Goal: Transaction & Acquisition: Obtain resource

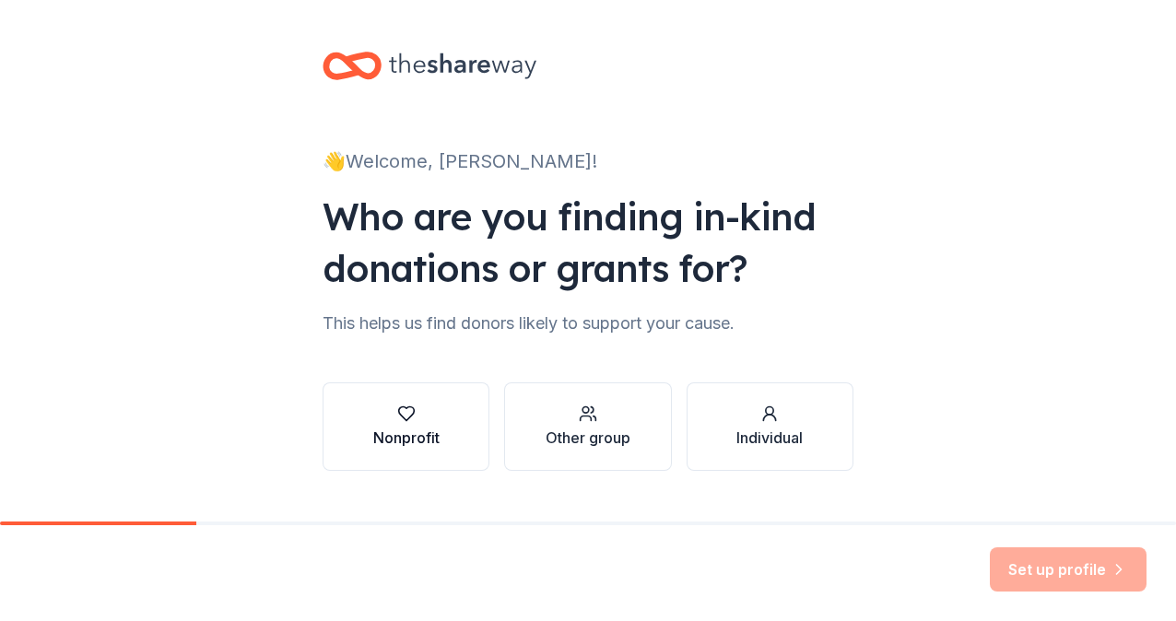
click at [408, 439] on div "Nonprofit" at bounding box center [406, 438] width 66 height 22
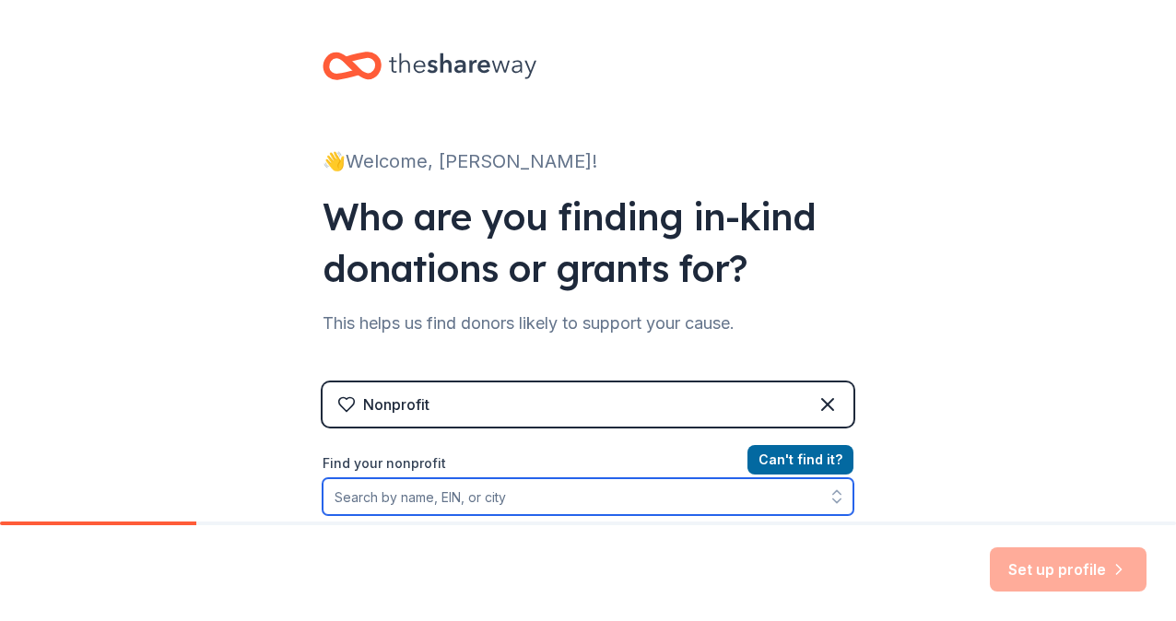
click at [375, 497] on input "Find your nonprofit" at bounding box center [588, 496] width 531 height 37
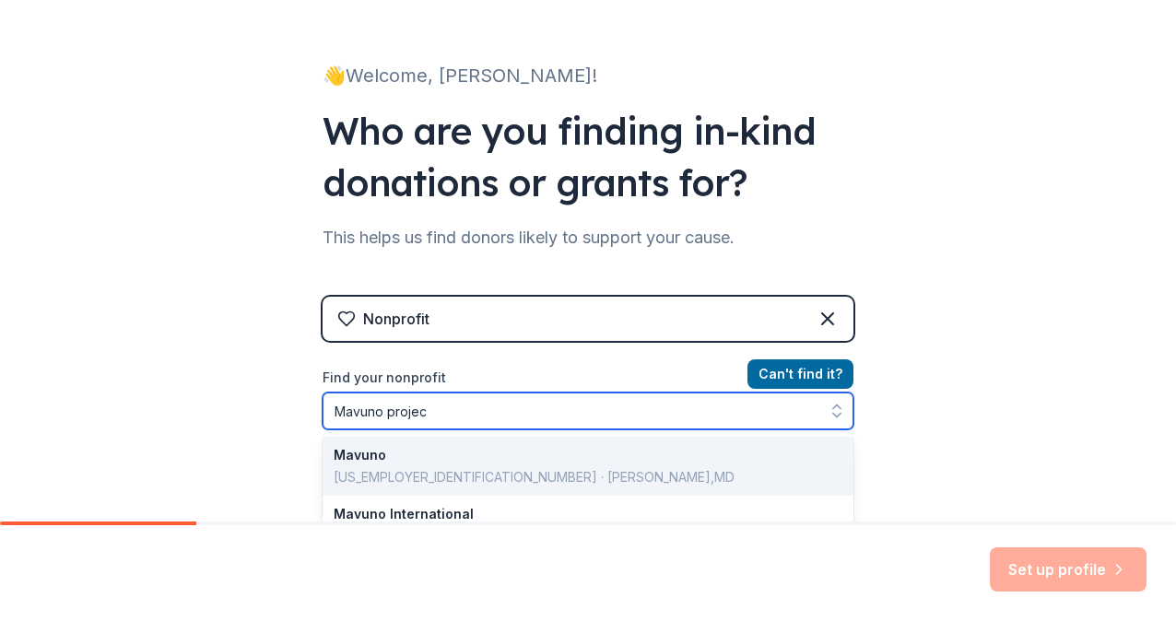
type input "Mavuno project"
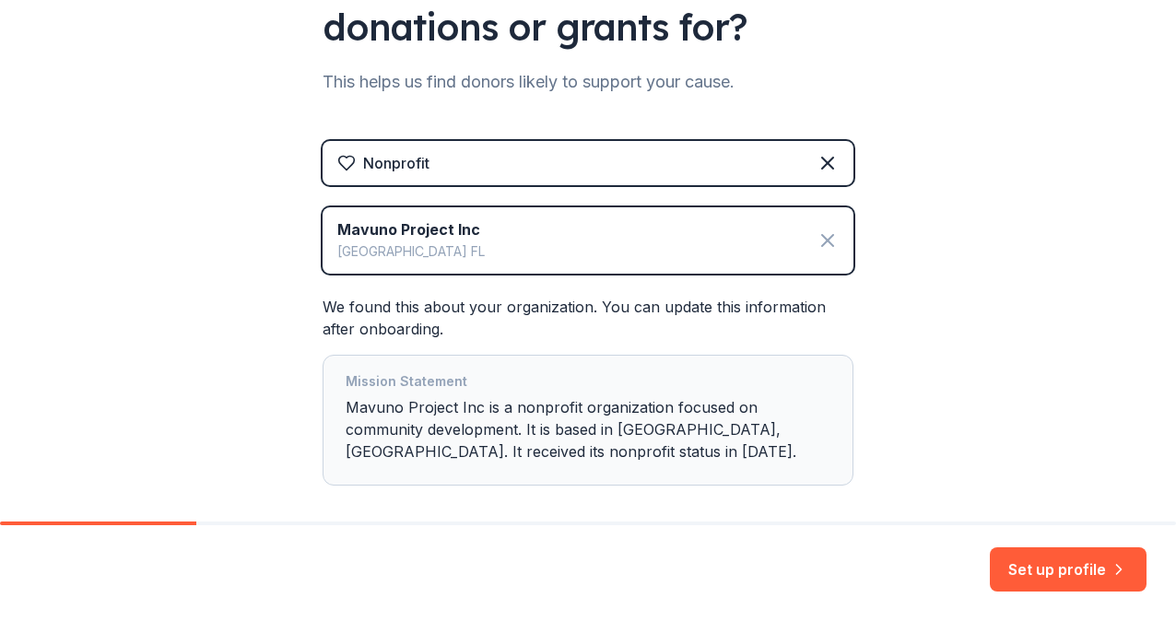
scroll to position [270, 0]
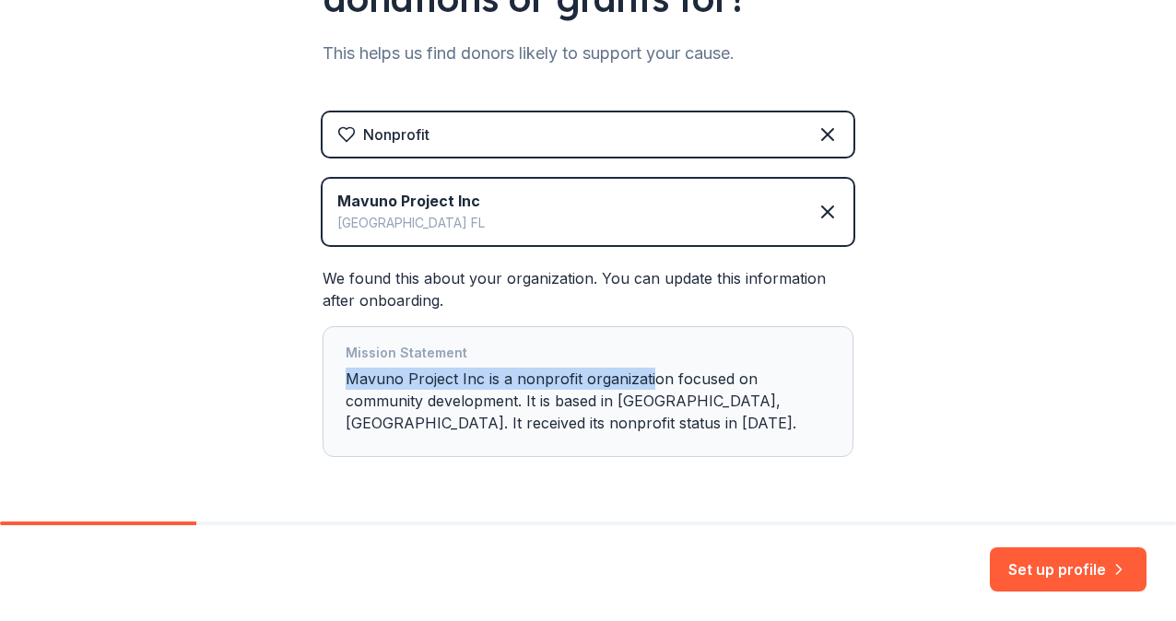
drag, startPoint x: 642, startPoint y: 381, endPoint x: 829, endPoint y: 367, distance: 187.6
click at [829, 367] on div "Mission Statement Mavuno Project Inc is a nonprofit organization focused on com…" at bounding box center [588, 391] width 531 height 131
drag, startPoint x: 829, startPoint y: 367, endPoint x: 819, endPoint y: 388, distance: 23.5
click at [819, 388] on div "Mission Statement Mavuno Project Inc is a nonprofit organization focused on com…" at bounding box center [588, 392] width 485 height 100
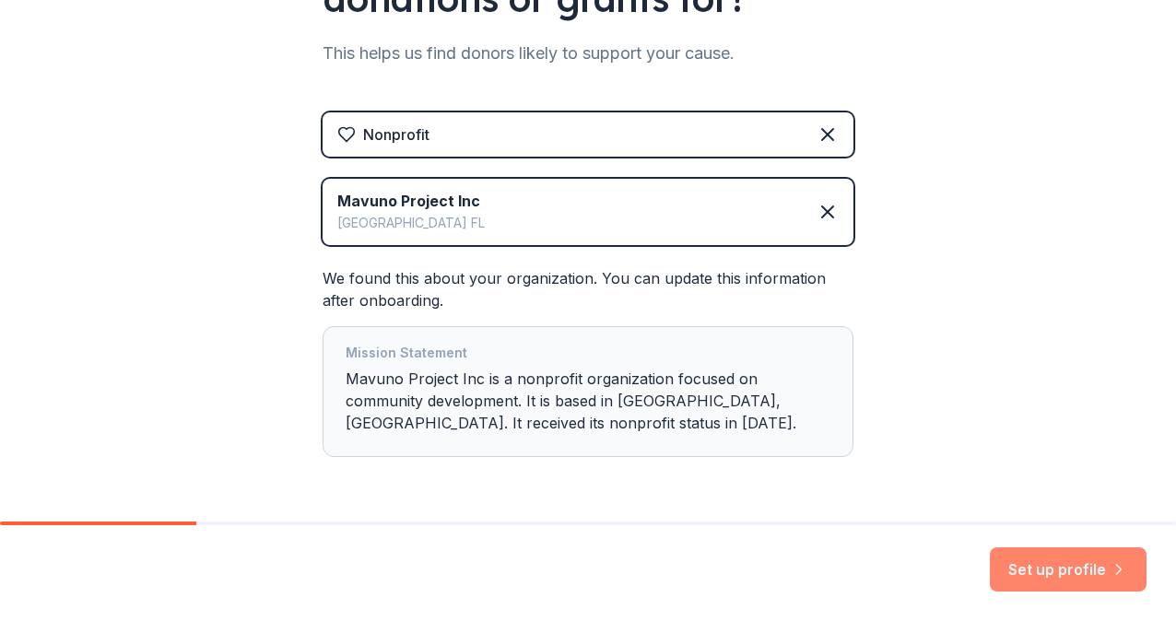
click at [1075, 580] on button "Set up profile" at bounding box center [1068, 569] width 157 height 44
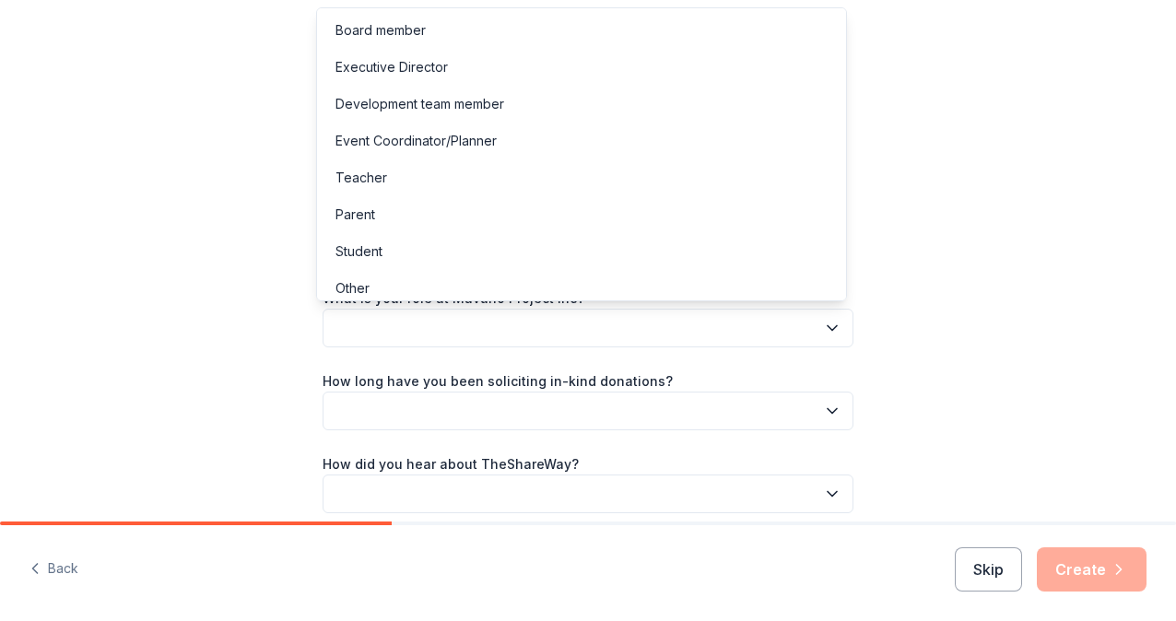
click at [439, 317] on button "button" at bounding box center [588, 328] width 531 height 39
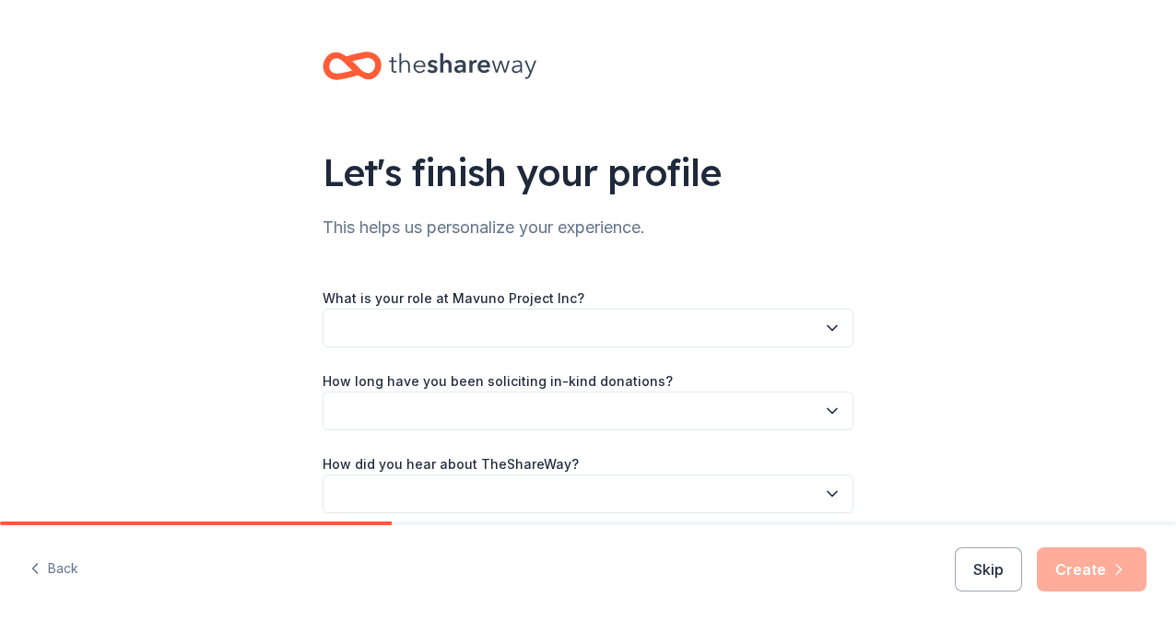
click at [439, 334] on button "button" at bounding box center [588, 328] width 531 height 39
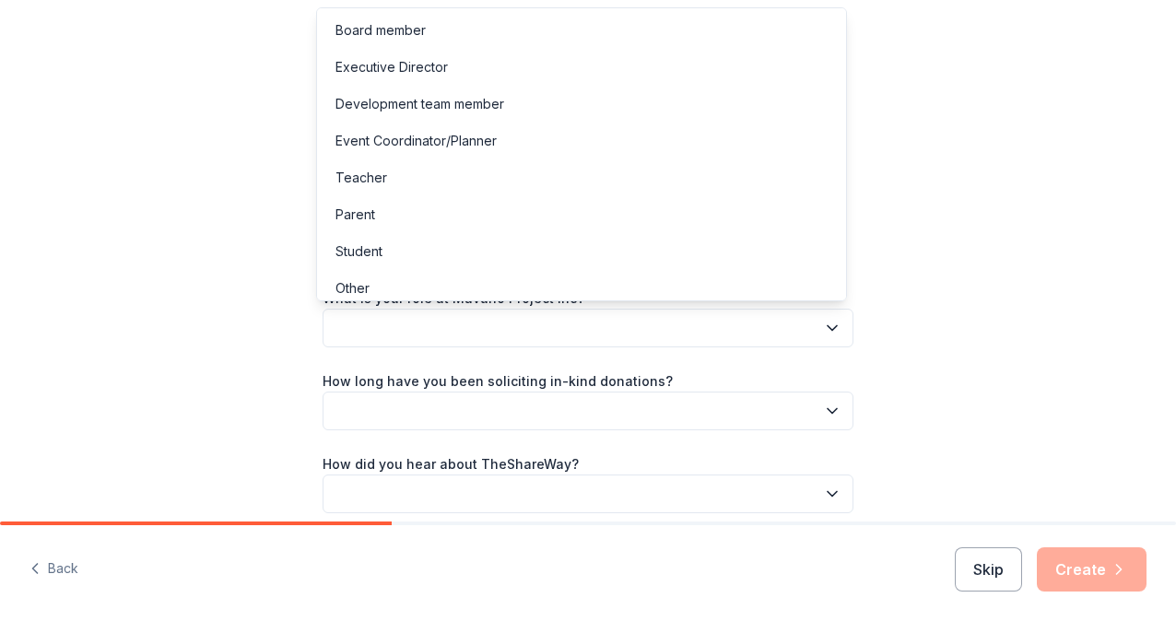
click at [439, 334] on button "button" at bounding box center [588, 328] width 531 height 39
click at [1019, 323] on div "Let's finish your profile This helps us personalize your experience. What is yo…" at bounding box center [588, 301] width 1176 height 602
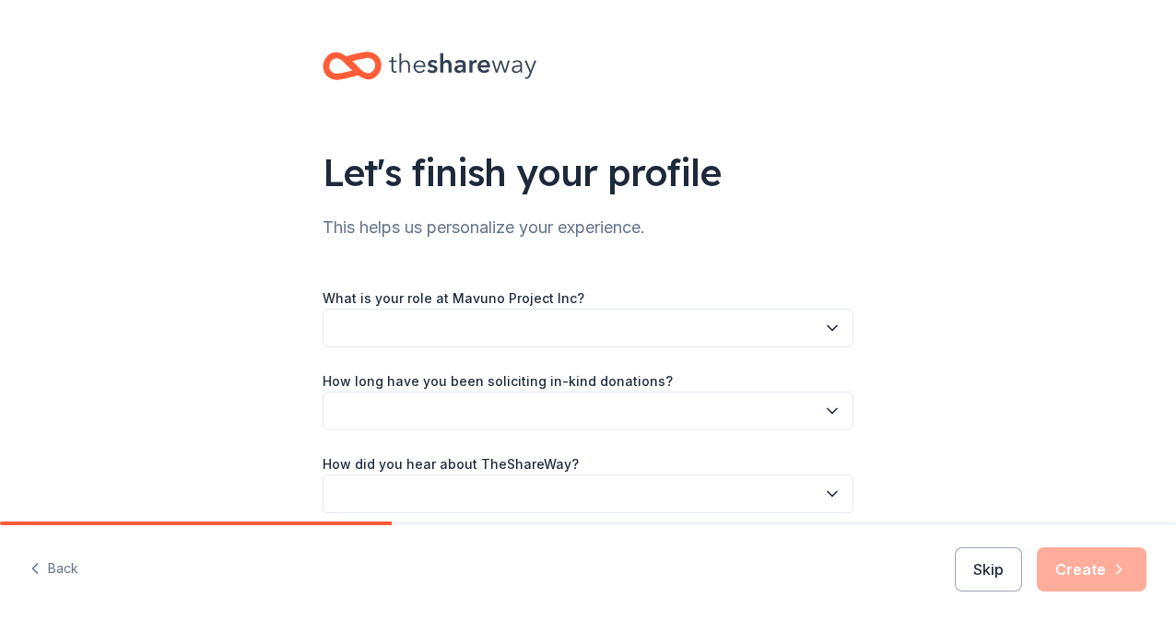
click at [393, 337] on button "button" at bounding box center [588, 328] width 531 height 39
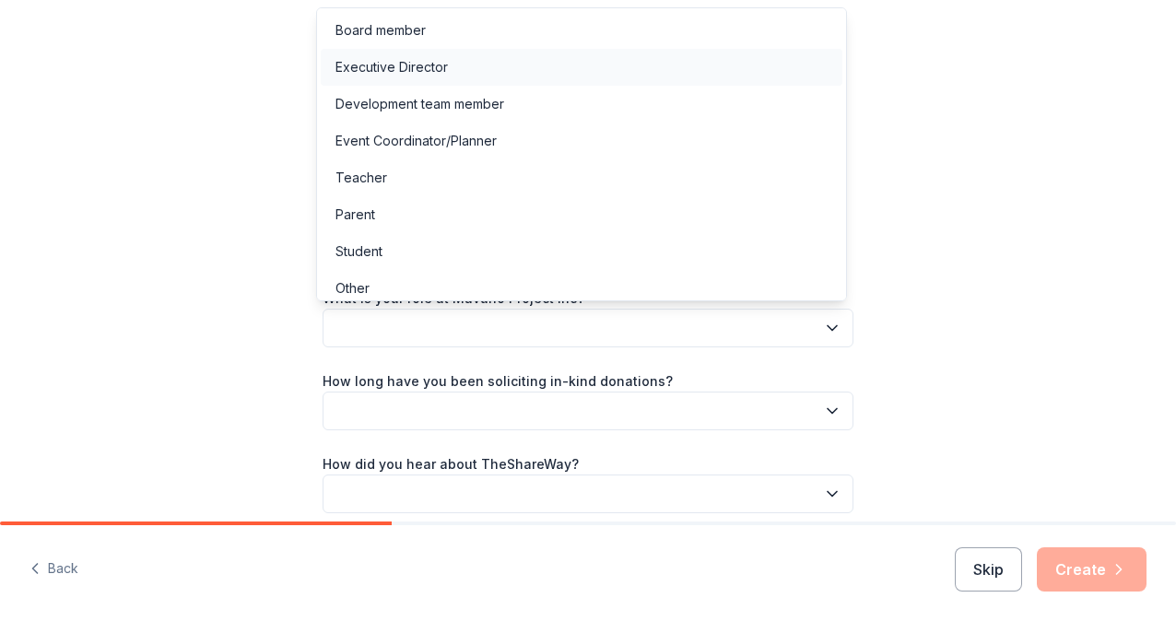
click at [411, 73] on div "Executive Director" at bounding box center [391, 67] width 112 height 22
click at [460, 328] on span "Executive Director" at bounding box center [574, 328] width 481 height 22
click at [392, 278] on div "Other" at bounding box center [582, 288] width 522 height 37
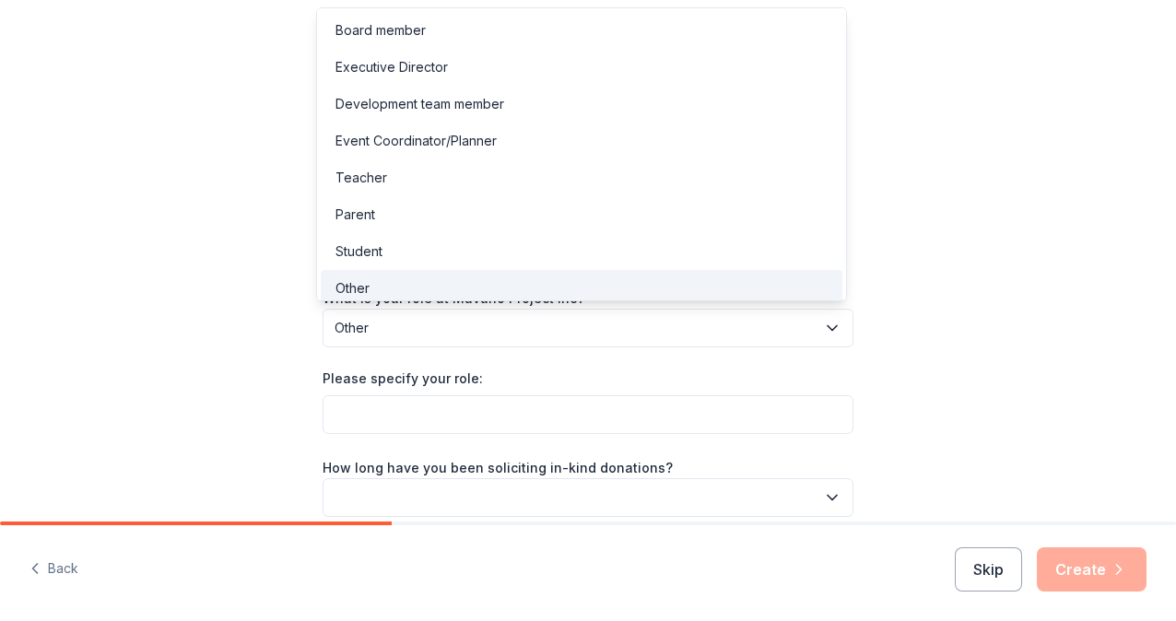
click at [405, 323] on span "Other" at bounding box center [574, 328] width 481 height 22
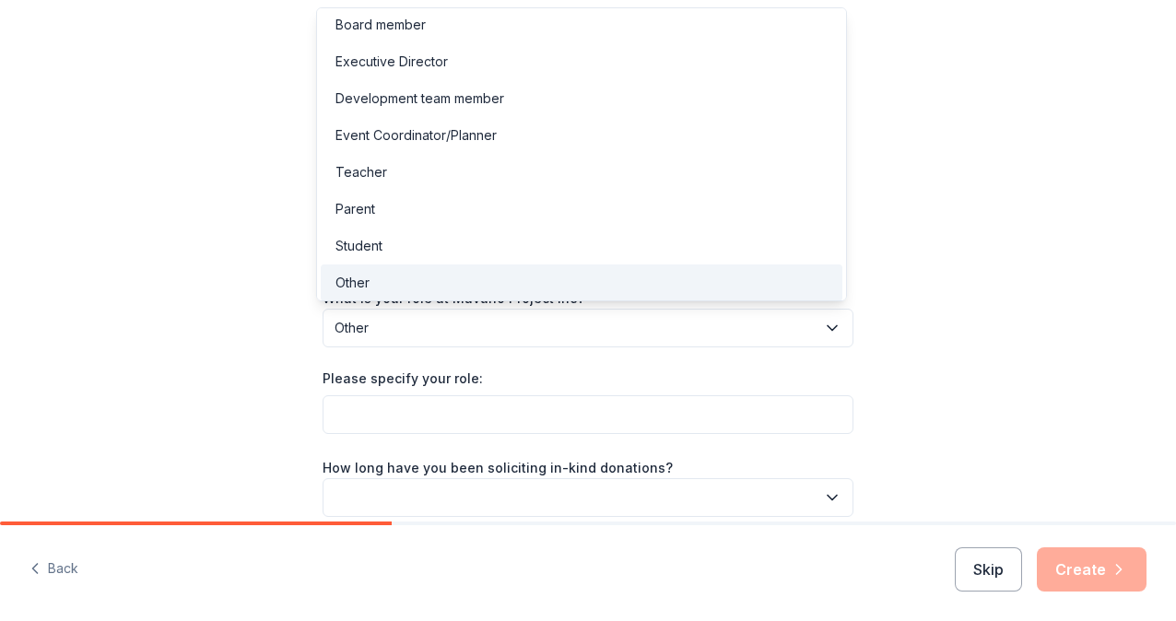
click at [413, 422] on div "What is your role at Mavuno Project Inc? Other Please specify your role: How lo…" at bounding box center [588, 443] width 531 height 313
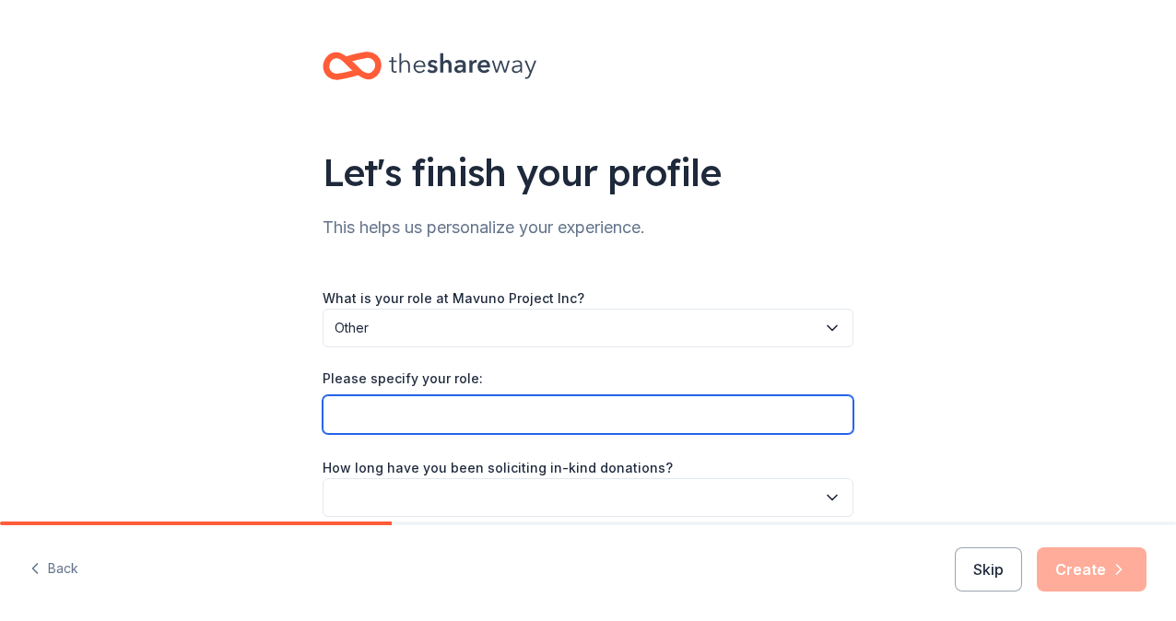
click at [404, 400] on input "Please specify your role:" at bounding box center [588, 414] width 531 height 39
type input "C"
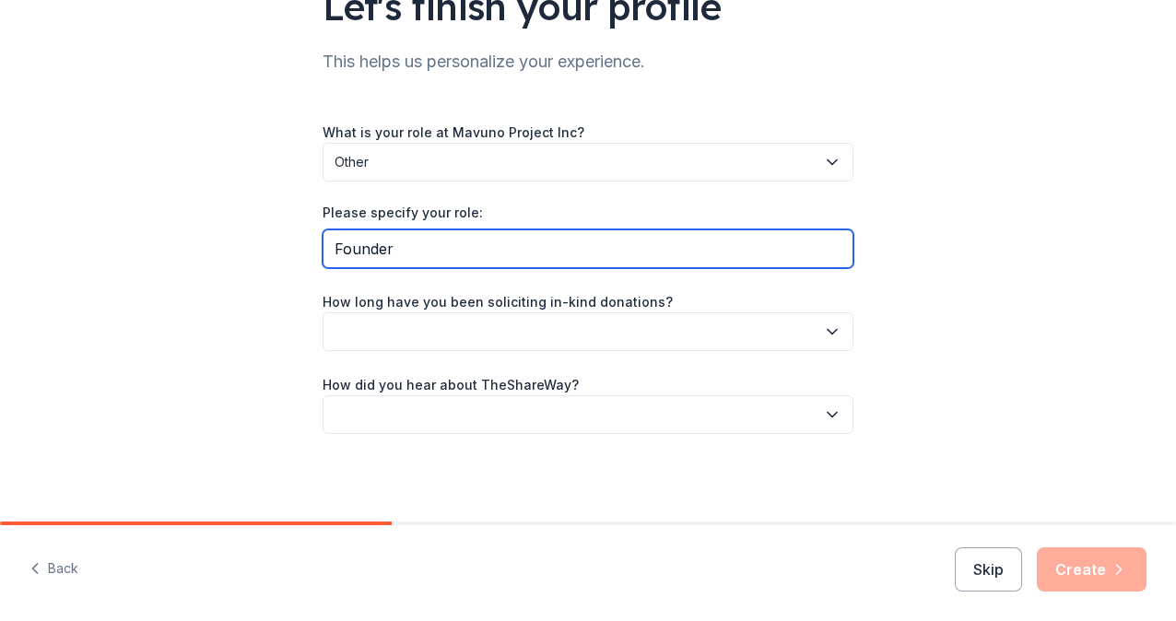
type input "Founder"
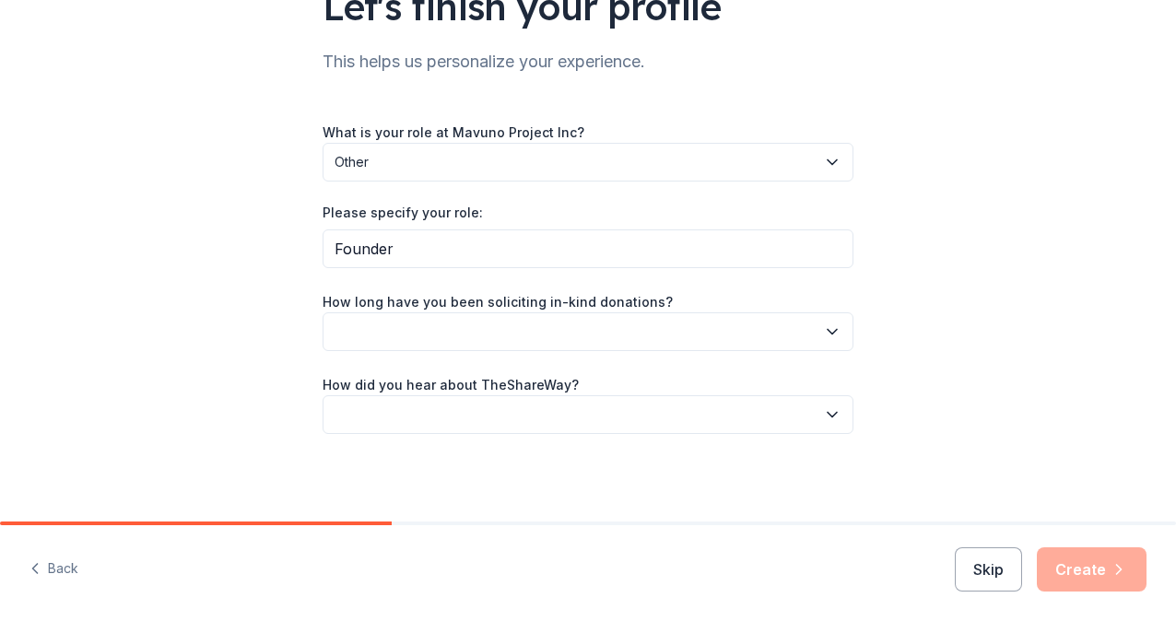
click at [637, 336] on button "button" at bounding box center [588, 331] width 531 height 39
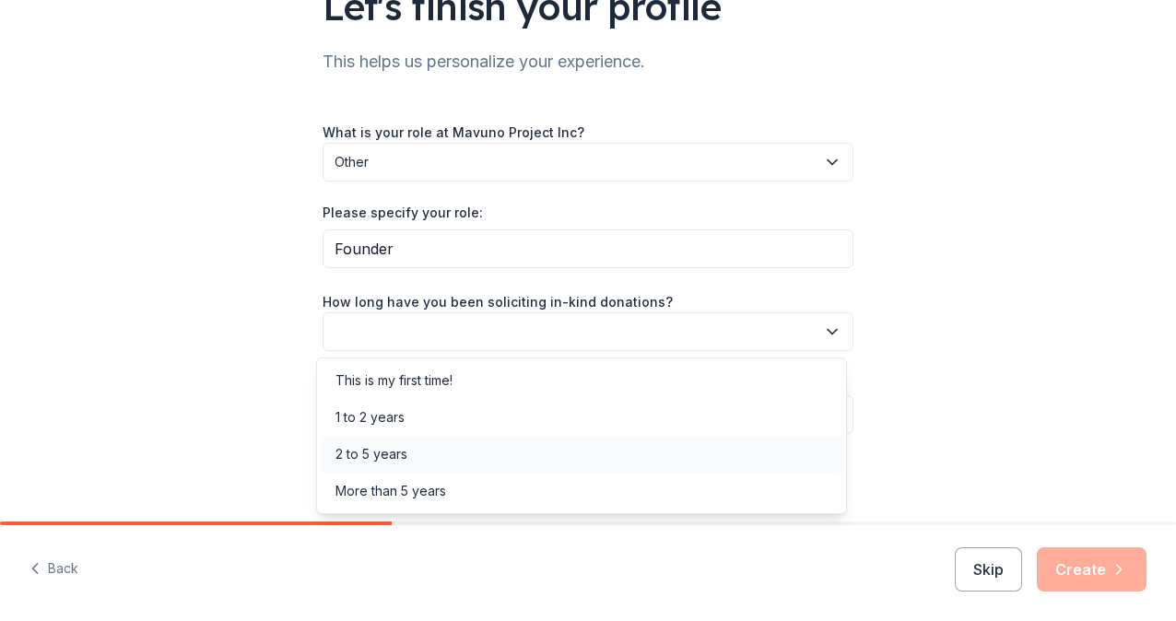
click at [450, 456] on div "2 to 5 years" at bounding box center [582, 454] width 522 height 37
click at [493, 337] on span "2 to 5 years" at bounding box center [574, 332] width 481 height 22
click at [435, 502] on div "More than 5 years" at bounding box center [582, 491] width 522 height 37
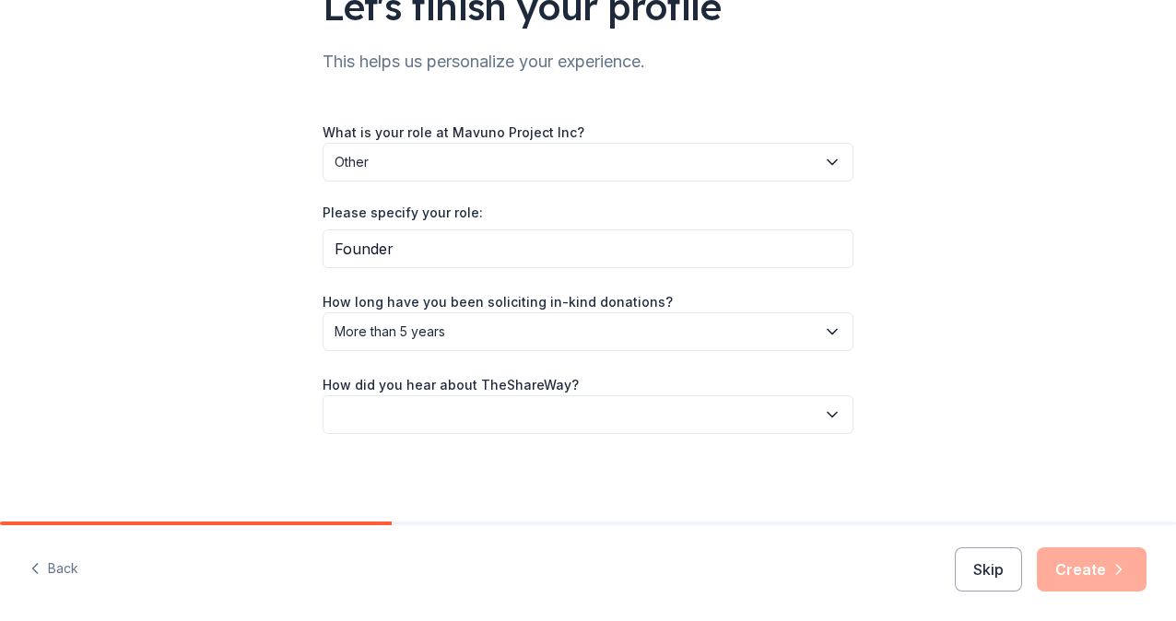
click at [454, 412] on button "button" at bounding box center [588, 414] width 531 height 39
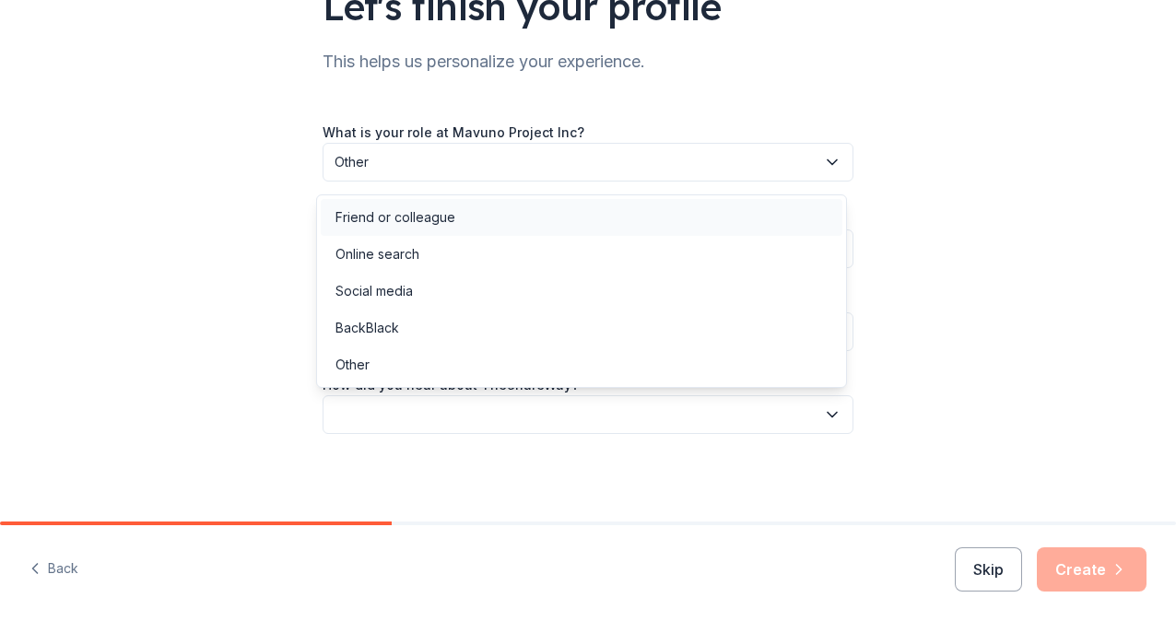
click at [435, 232] on div "Friend or colleague" at bounding box center [582, 217] width 522 height 37
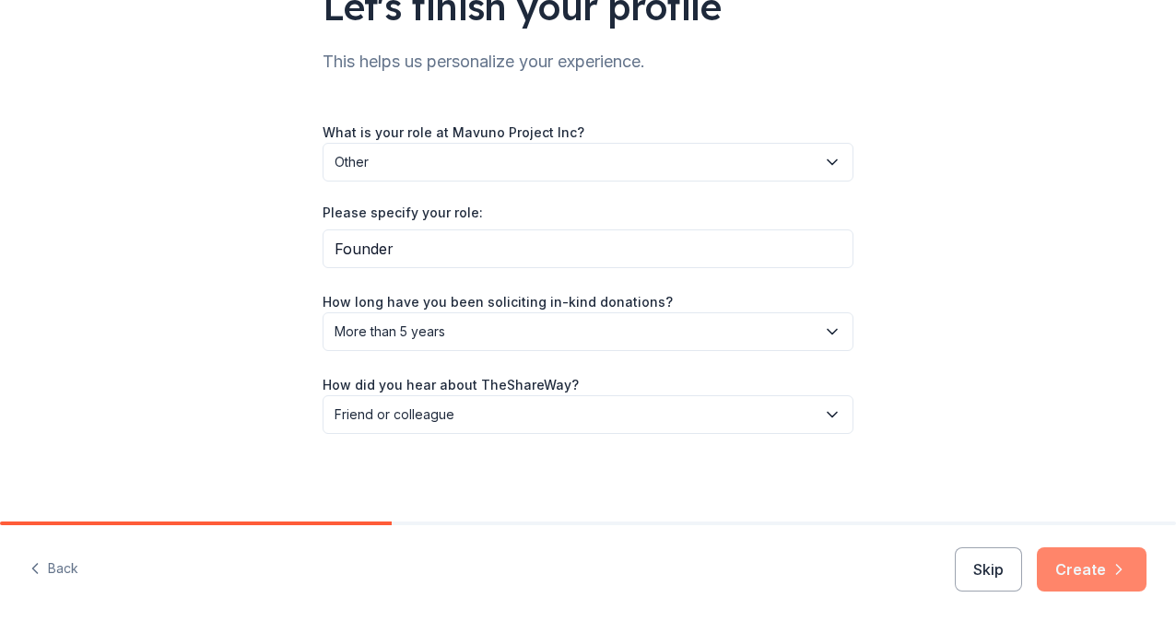
click at [1097, 571] on button "Create" at bounding box center [1092, 569] width 110 height 44
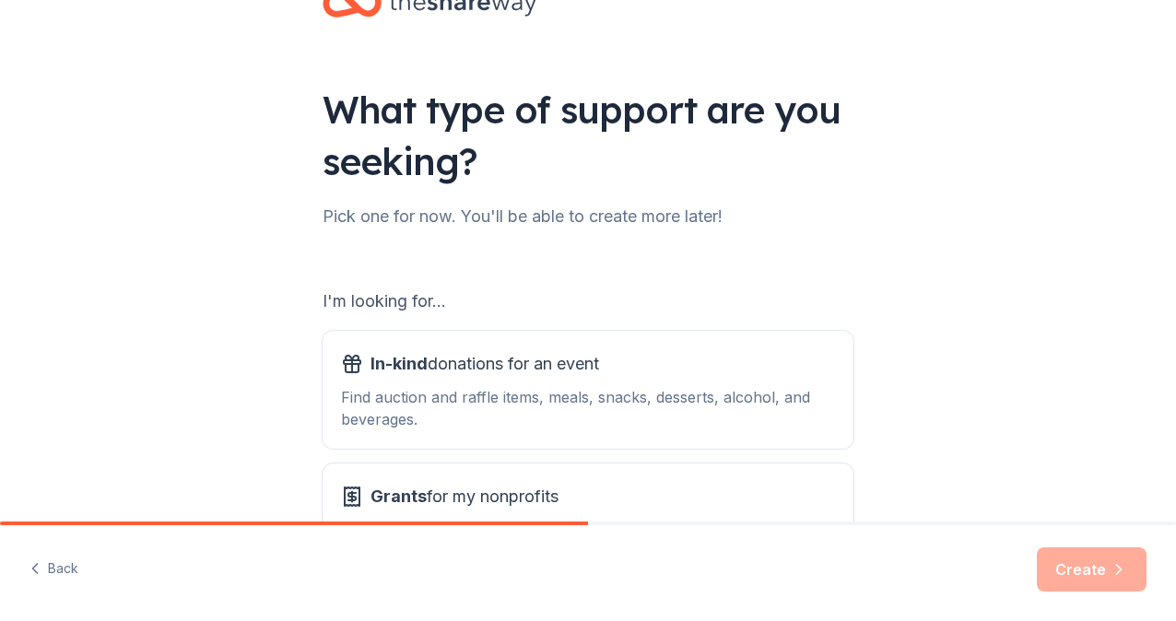
scroll to position [184, 0]
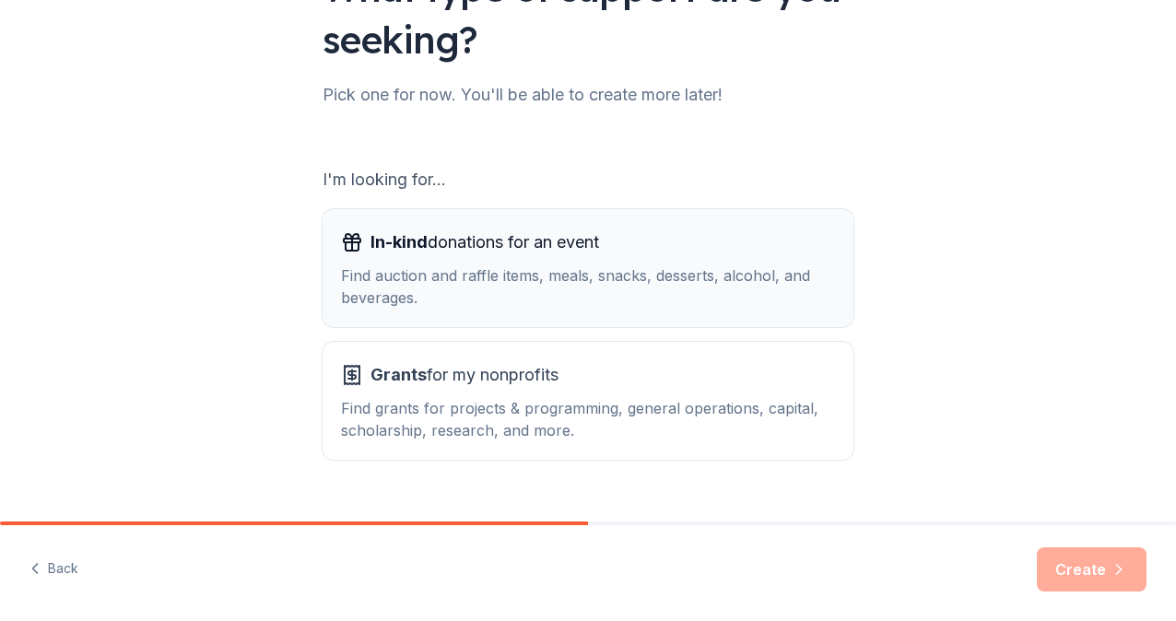
click at [494, 254] on span "In-kind donations for an event" at bounding box center [484, 242] width 229 height 29
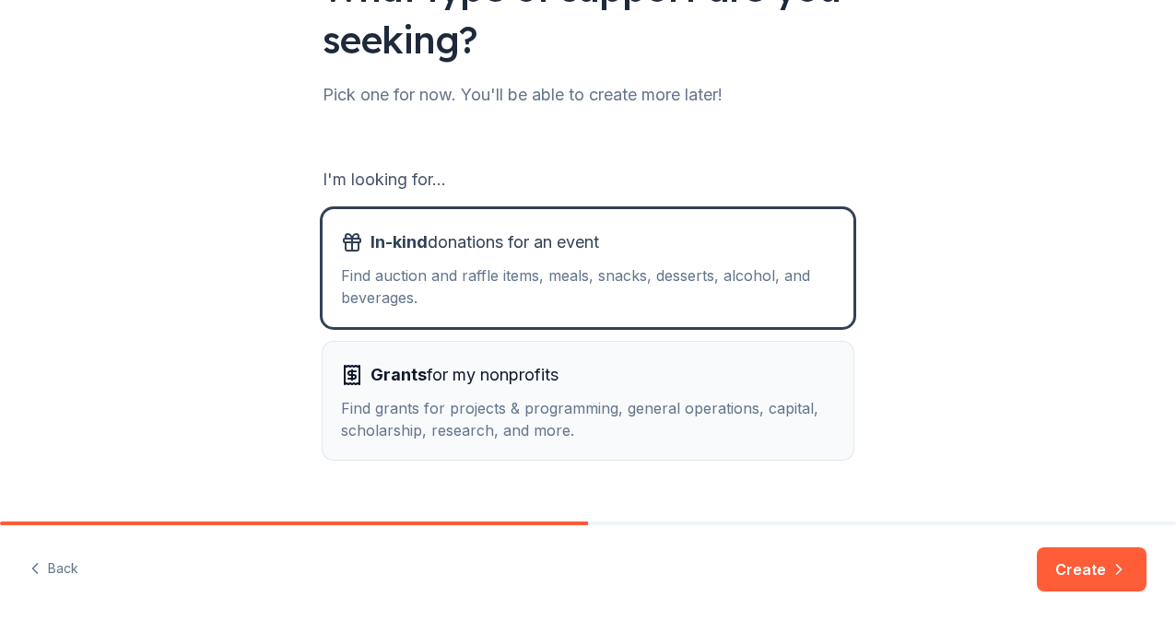
click at [463, 380] on span "Grants for my nonprofits" at bounding box center [464, 374] width 188 height 29
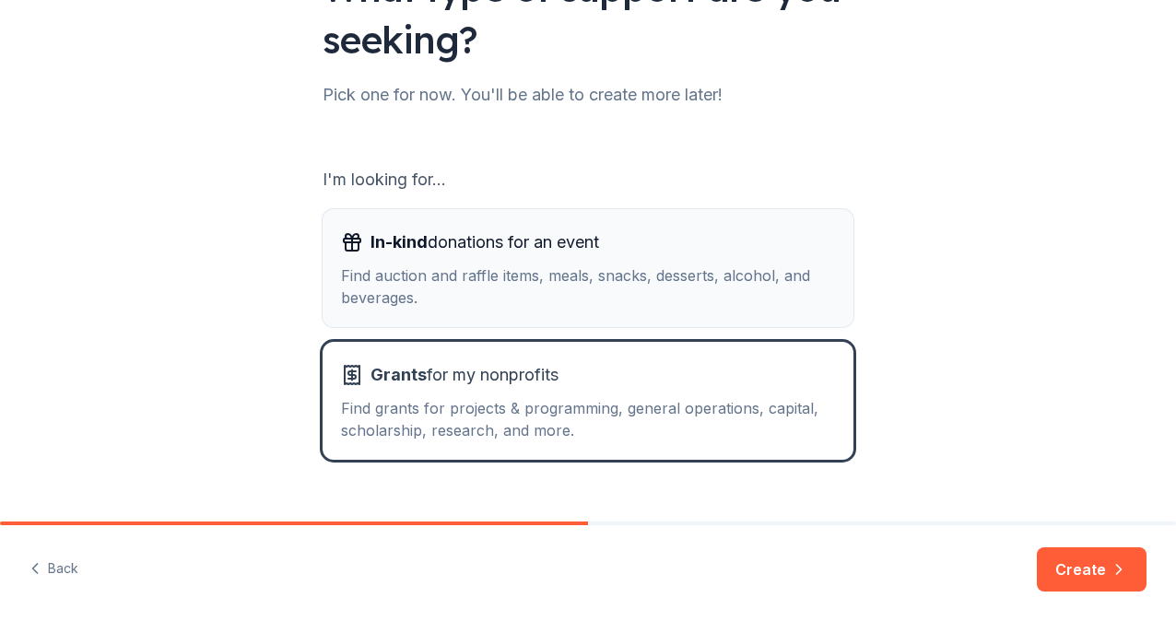
click at [687, 261] on div "In-kind donations for an event Find auction and raffle items, meals, snacks, de…" at bounding box center [588, 268] width 494 height 81
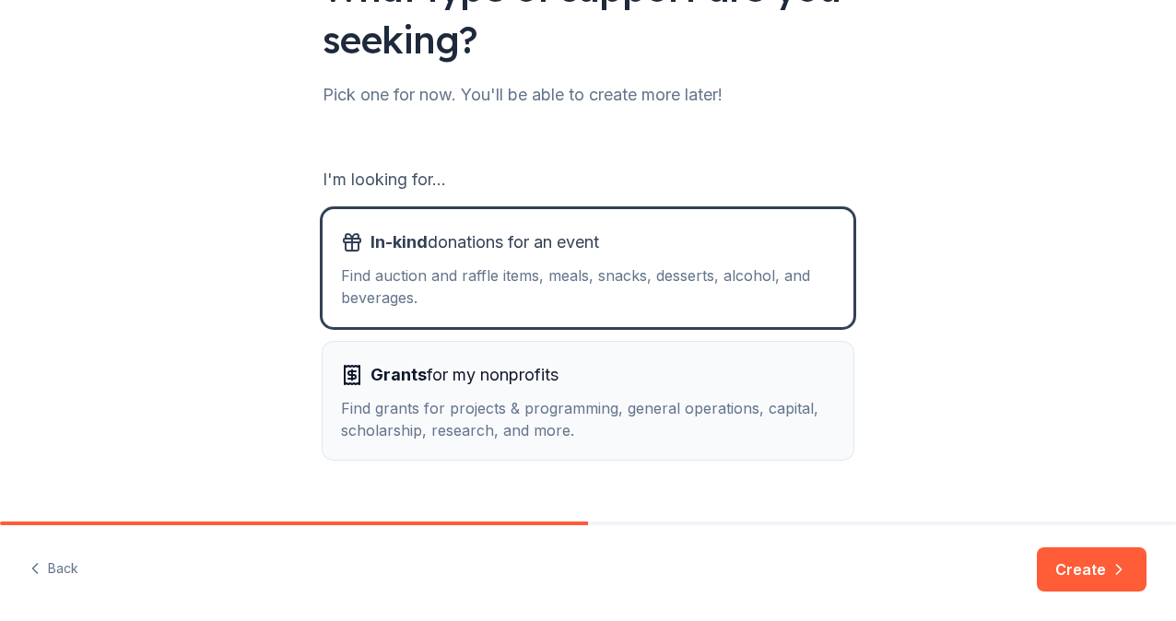
click at [626, 366] on div "Grants for my nonprofits" at bounding box center [588, 374] width 494 height 29
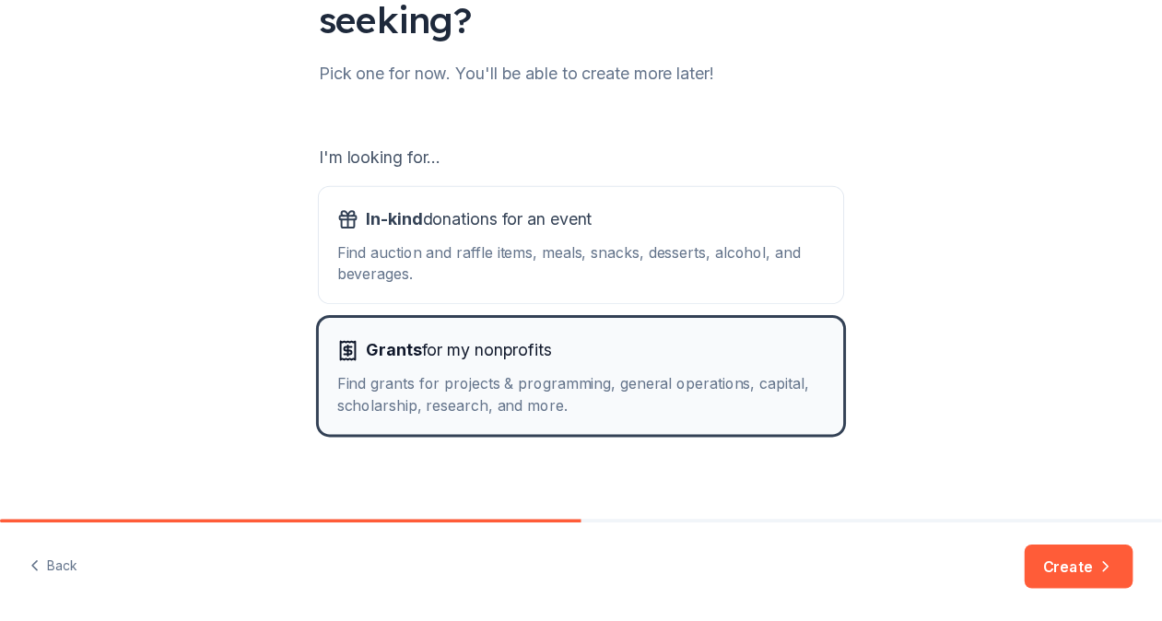
scroll to position [222, 0]
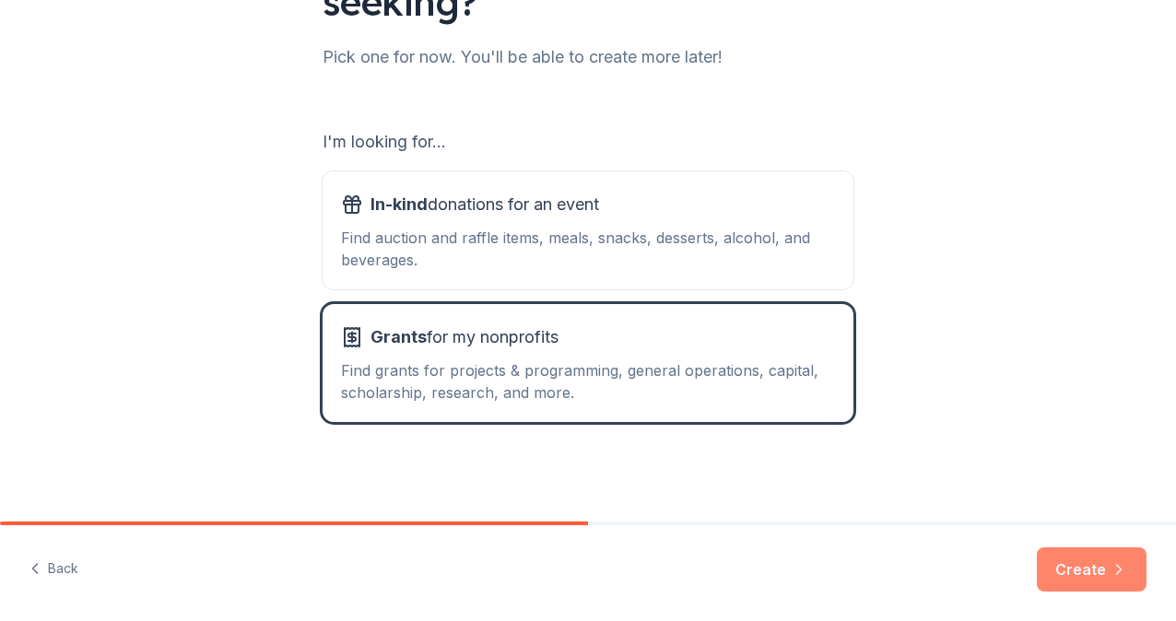
click at [1111, 576] on icon "button" at bounding box center [1118, 569] width 18 height 18
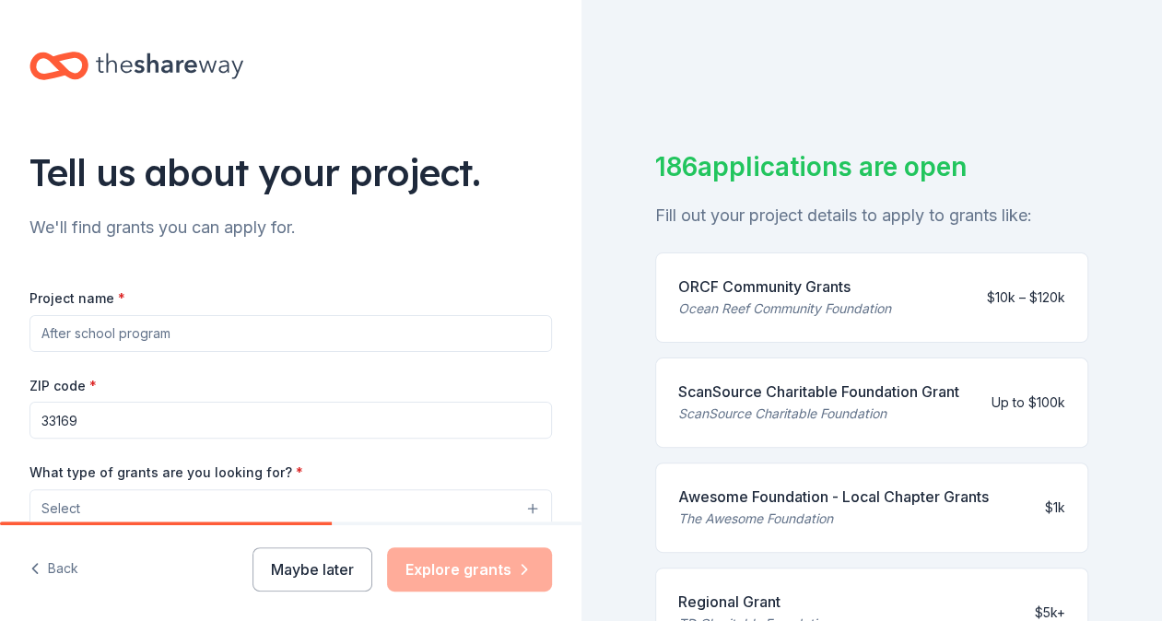
scroll to position [92, 0]
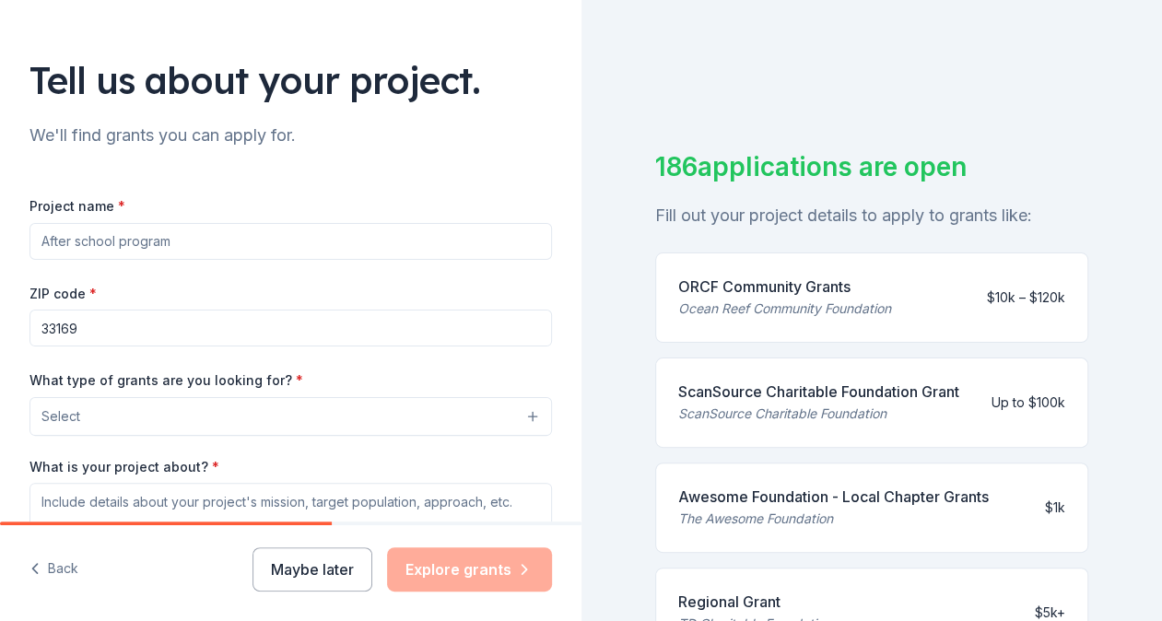
drag, startPoint x: 177, startPoint y: 245, endPoint x: -4, endPoint y: 243, distance: 180.6
click at [0, 243] on html "Tell us about your project. We'll find grants you can apply for. Project name *…" at bounding box center [581, 310] width 1162 height 621
type input "S"
type input "The Mavuno Project"
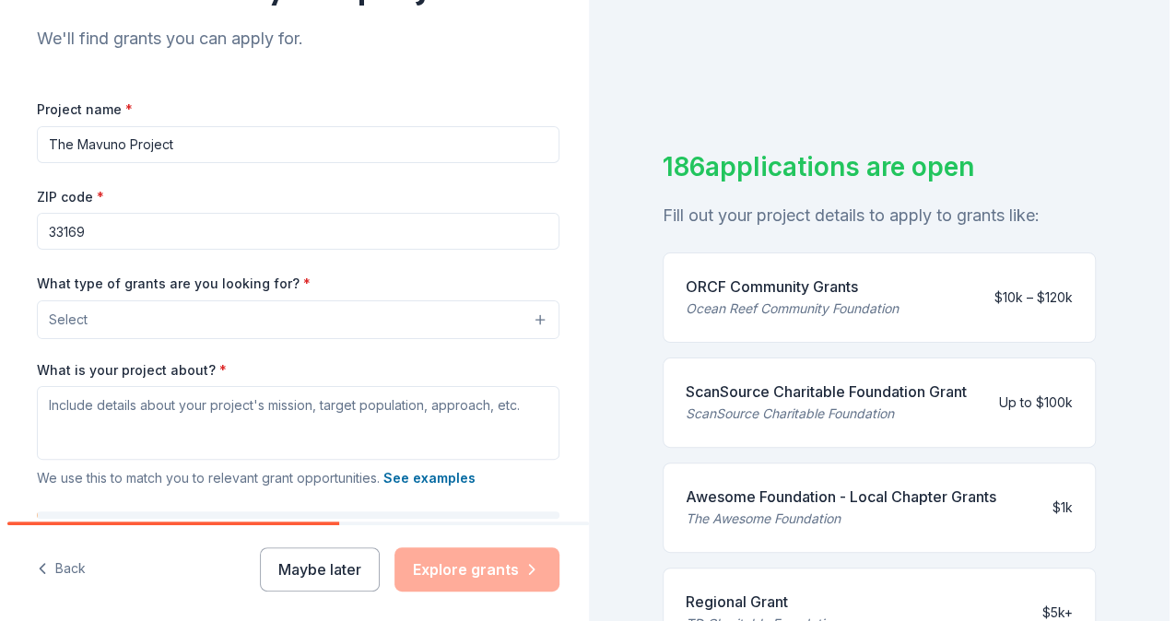
scroll to position [276, 0]
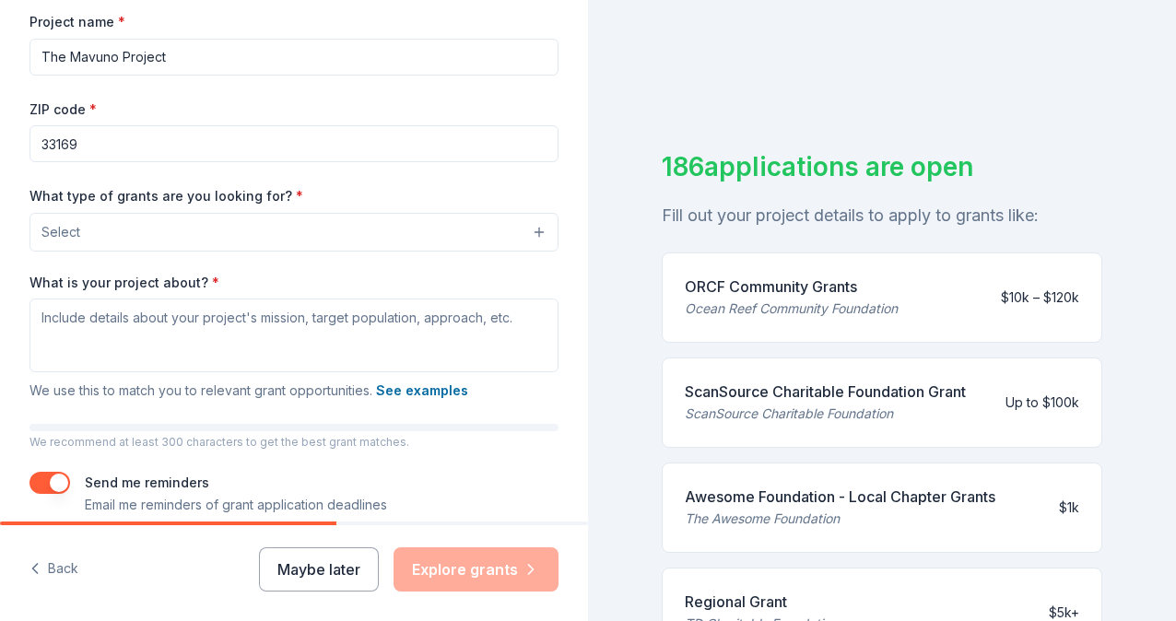
click at [264, 239] on button "Select" at bounding box center [293, 232] width 529 height 39
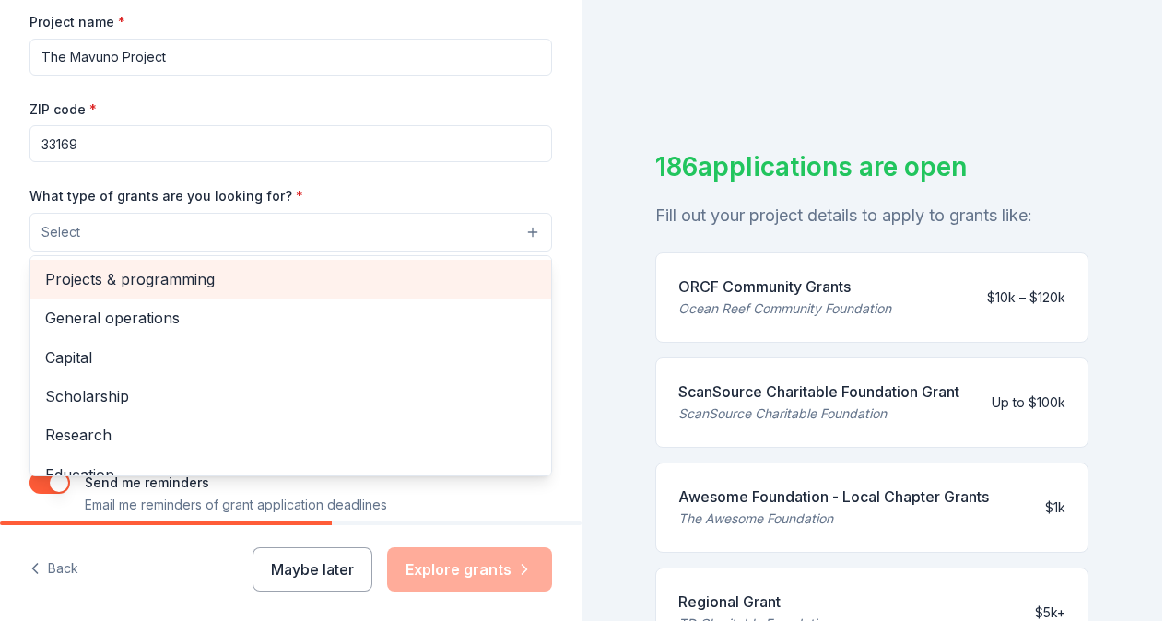
click at [193, 273] on span "Projects & programming" at bounding box center [290, 279] width 491 height 24
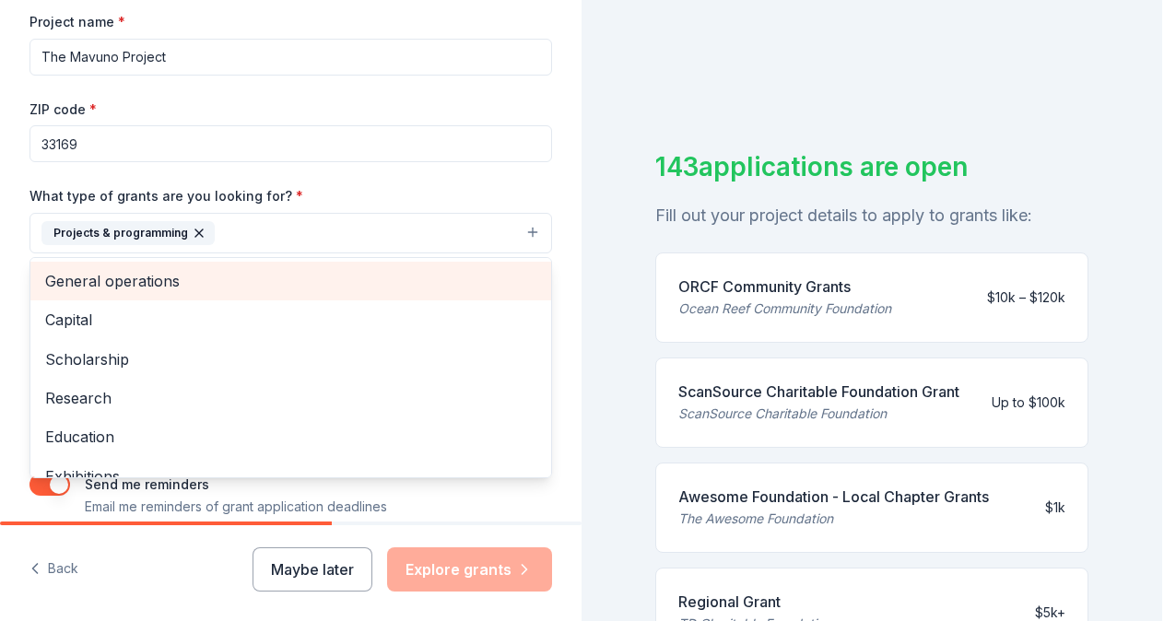
click at [179, 287] on span "General operations" at bounding box center [290, 281] width 491 height 24
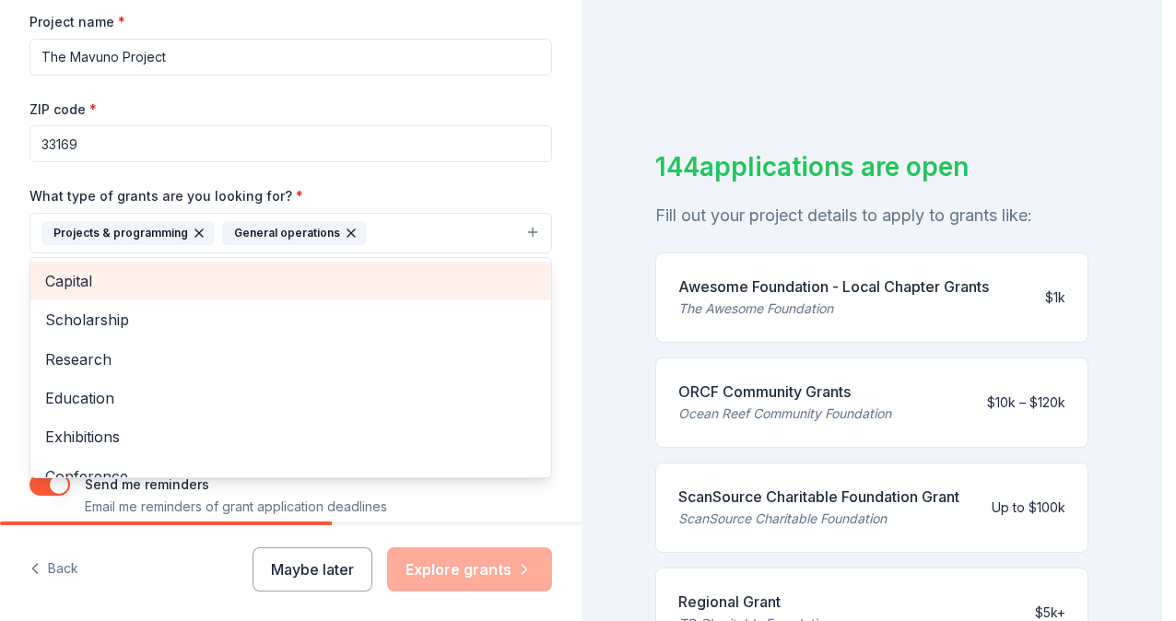
click at [179, 287] on span "Capital" at bounding box center [290, 281] width 491 height 24
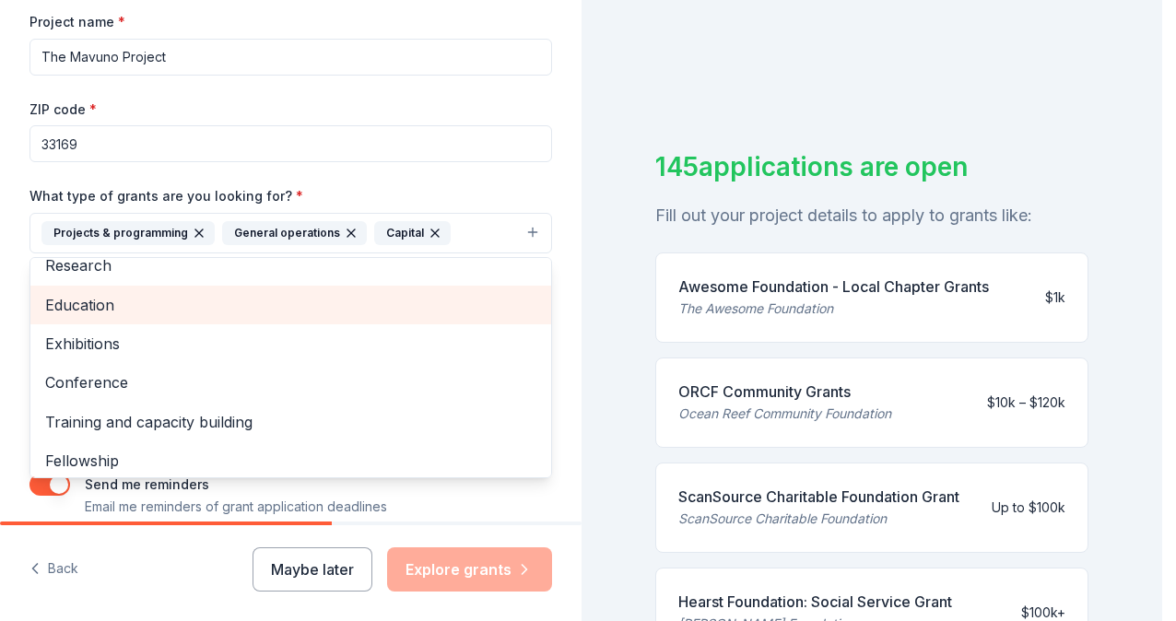
scroll to position [92, 0]
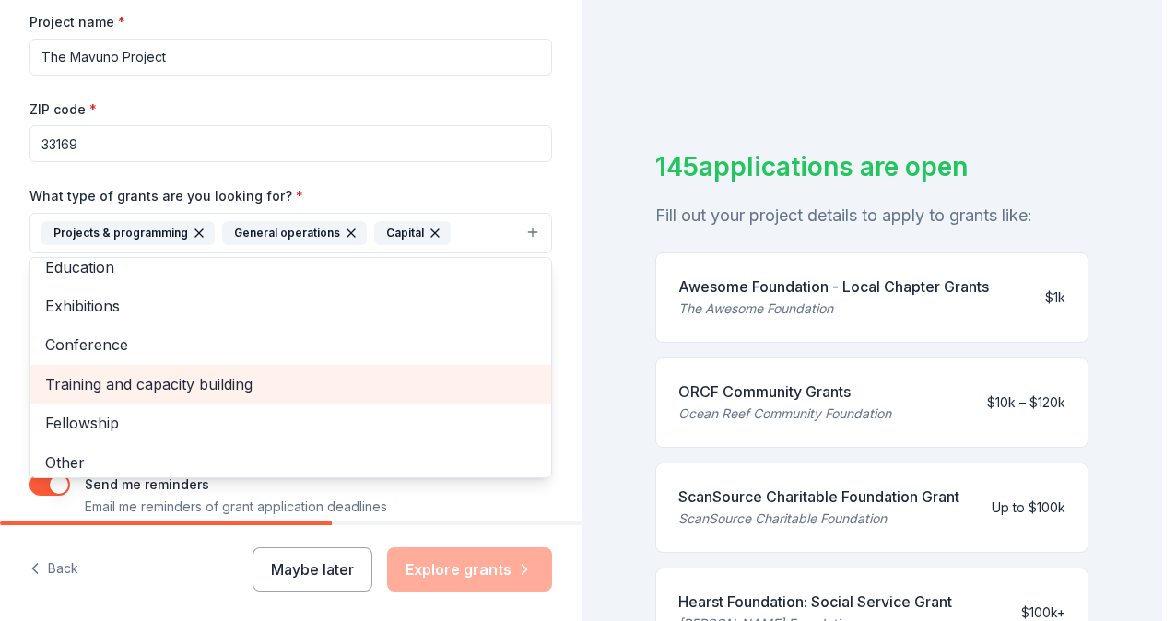
click at [152, 388] on span "Training and capacity building" at bounding box center [290, 384] width 491 height 24
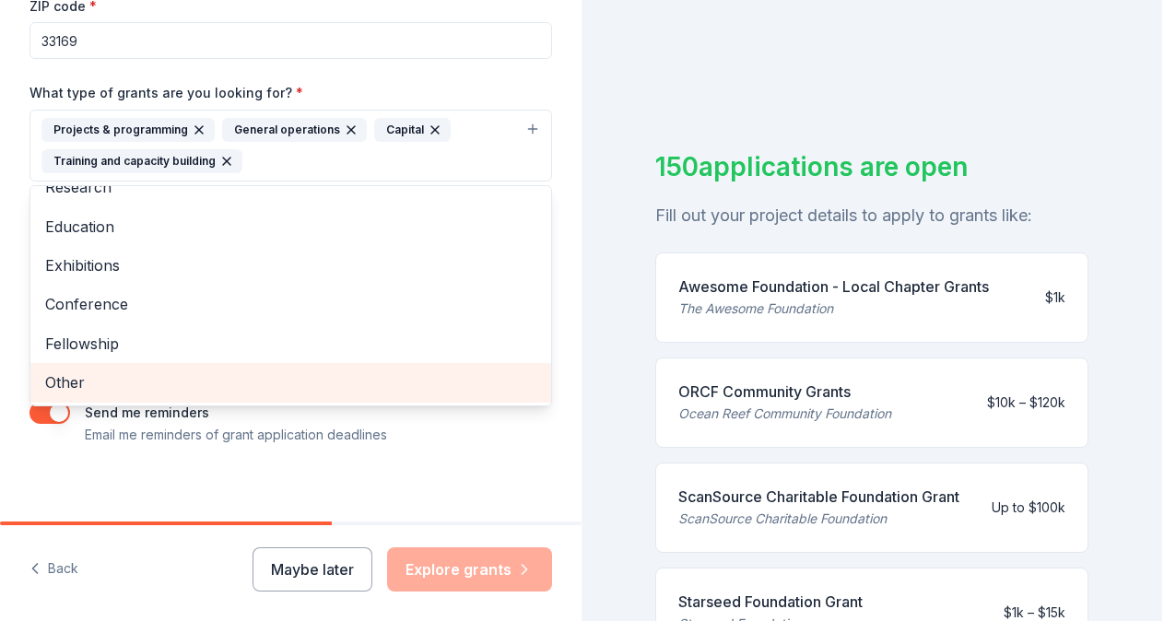
scroll to position [390, 0]
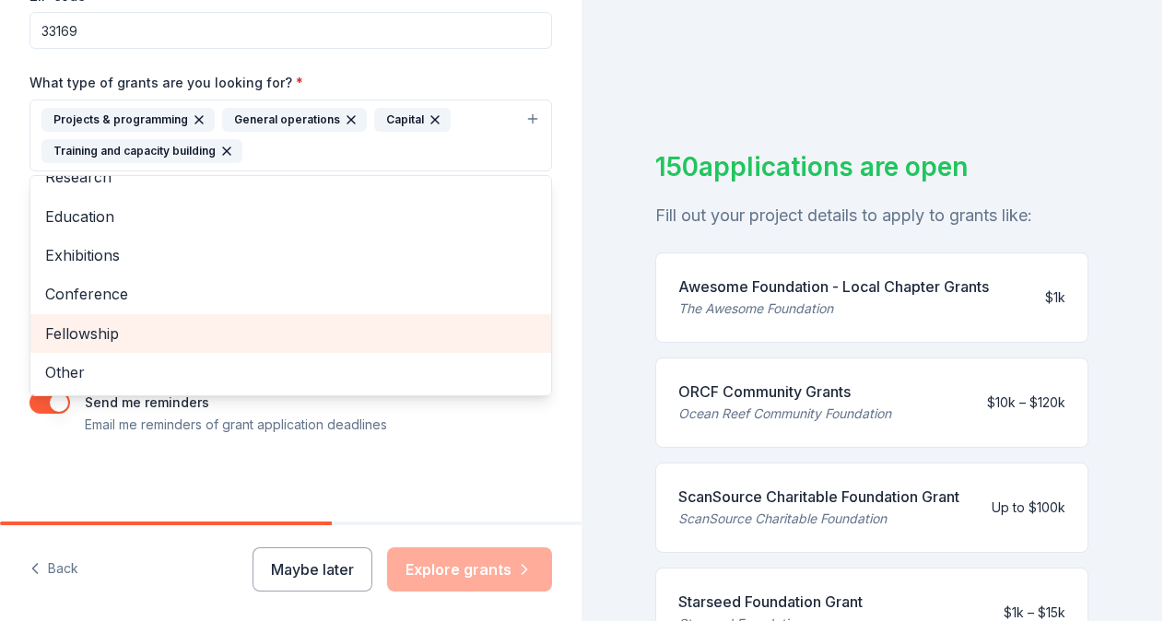
click at [97, 326] on span "Fellowship" at bounding box center [290, 334] width 491 height 24
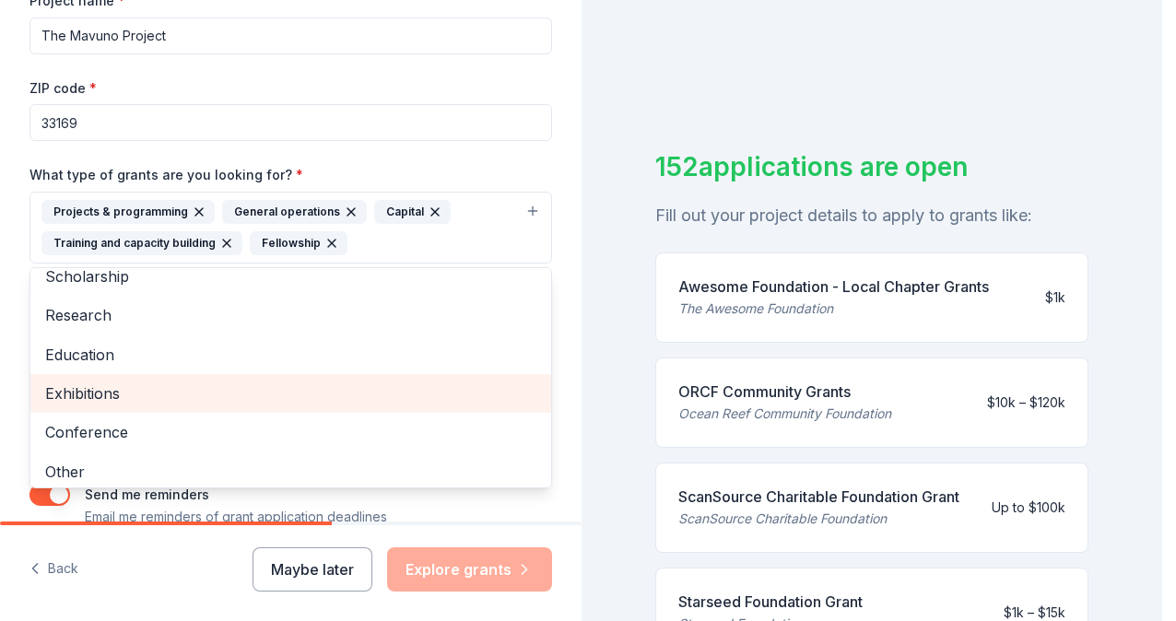
scroll to position [21, 0]
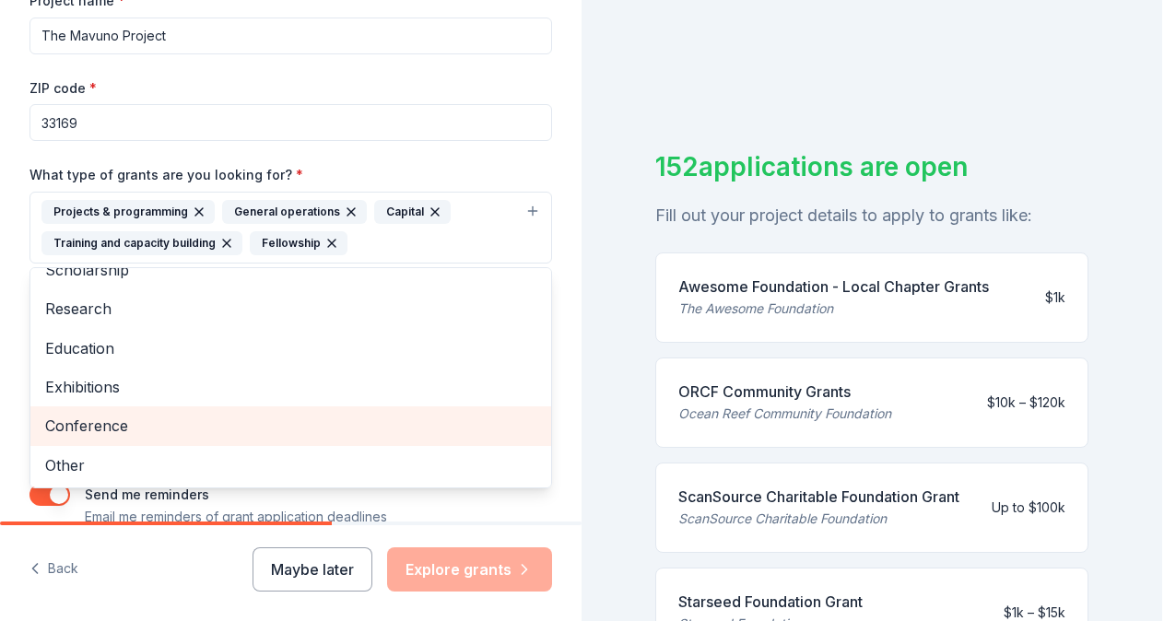
click at [134, 429] on span "Conference" at bounding box center [290, 426] width 491 height 24
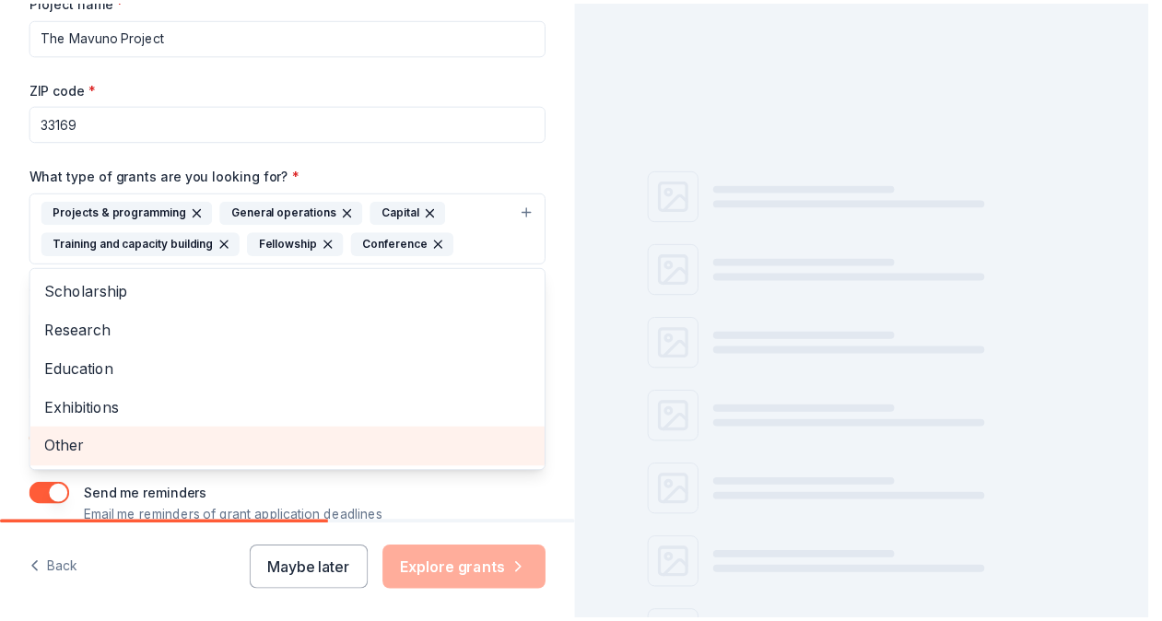
scroll to position [0, 0]
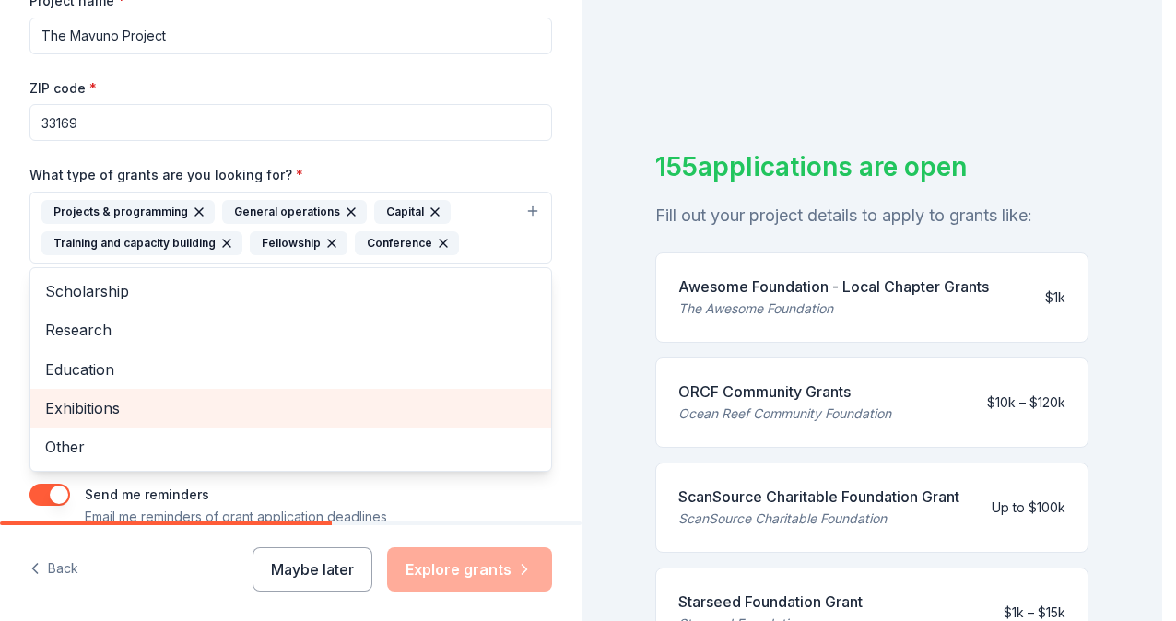
click at [153, 396] on span "Exhibitions" at bounding box center [290, 408] width 491 height 24
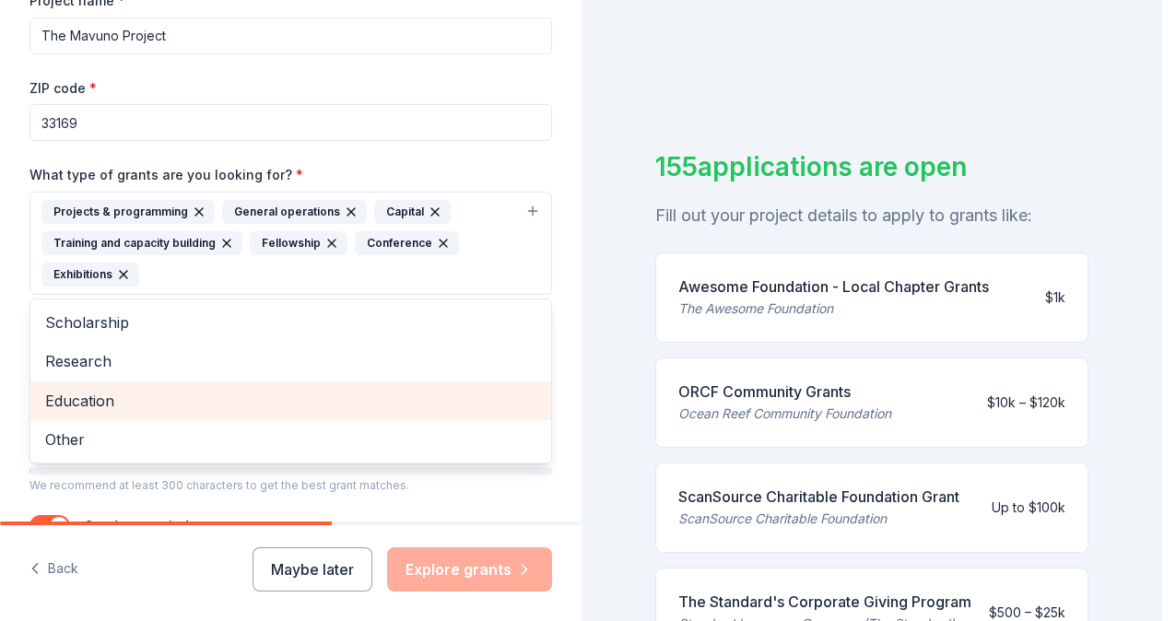
click at [153, 393] on span "Education" at bounding box center [290, 401] width 491 height 24
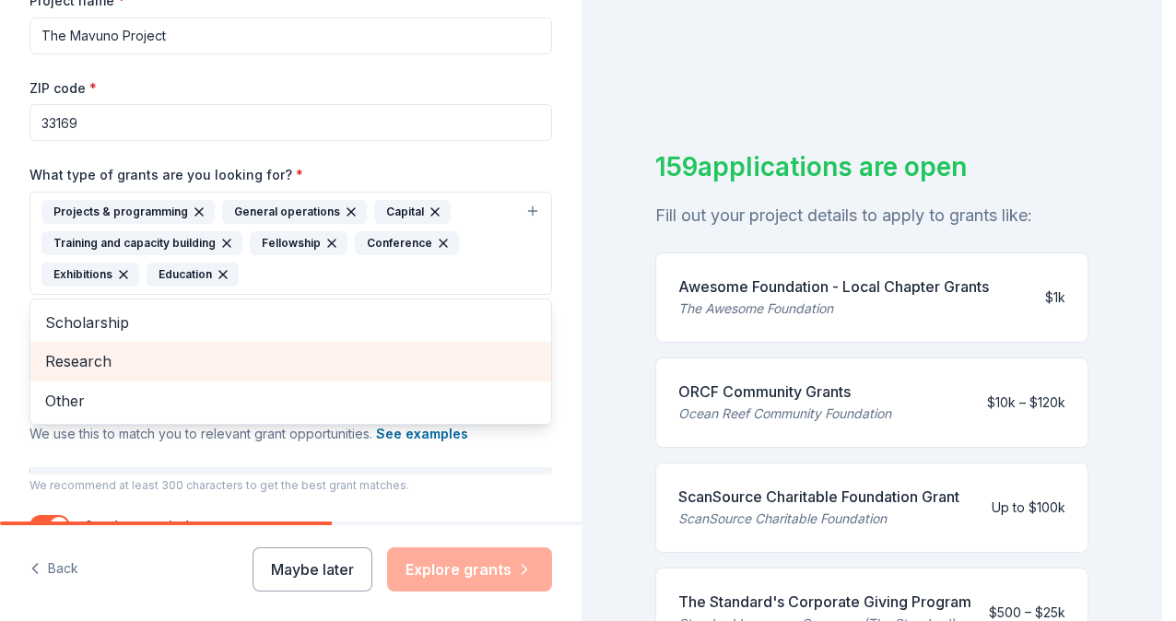
click at [167, 357] on span "Research" at bounding box center [290, 361] width 491 height 24
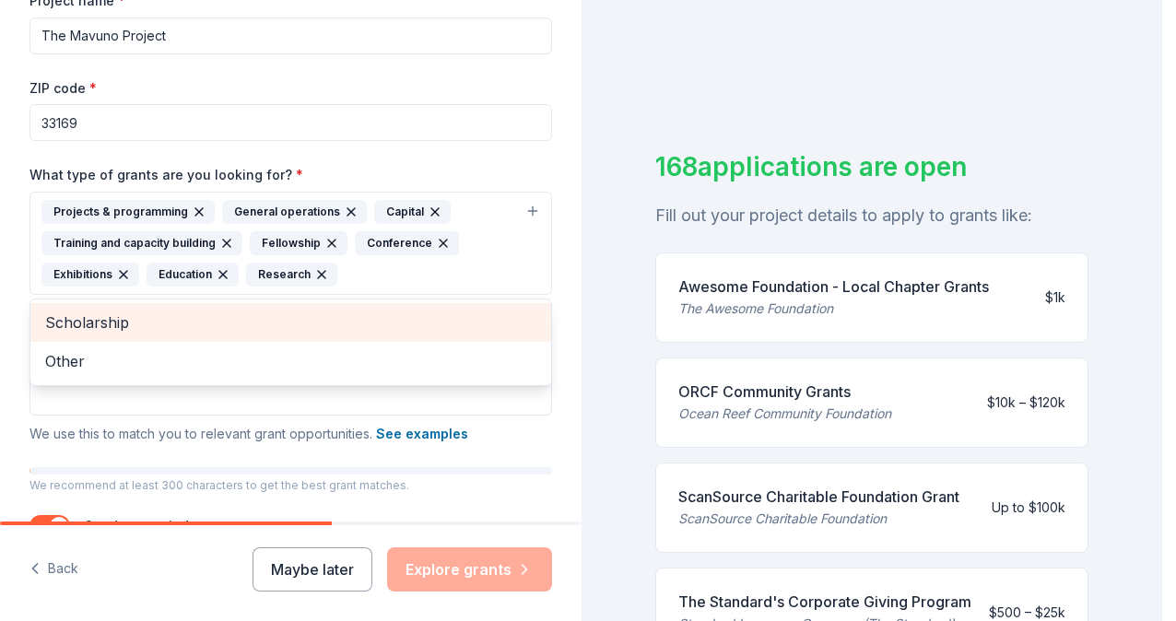
click at [175, 323] on span "Scholarship" at bounding box center [290, 323] width 491 height 24
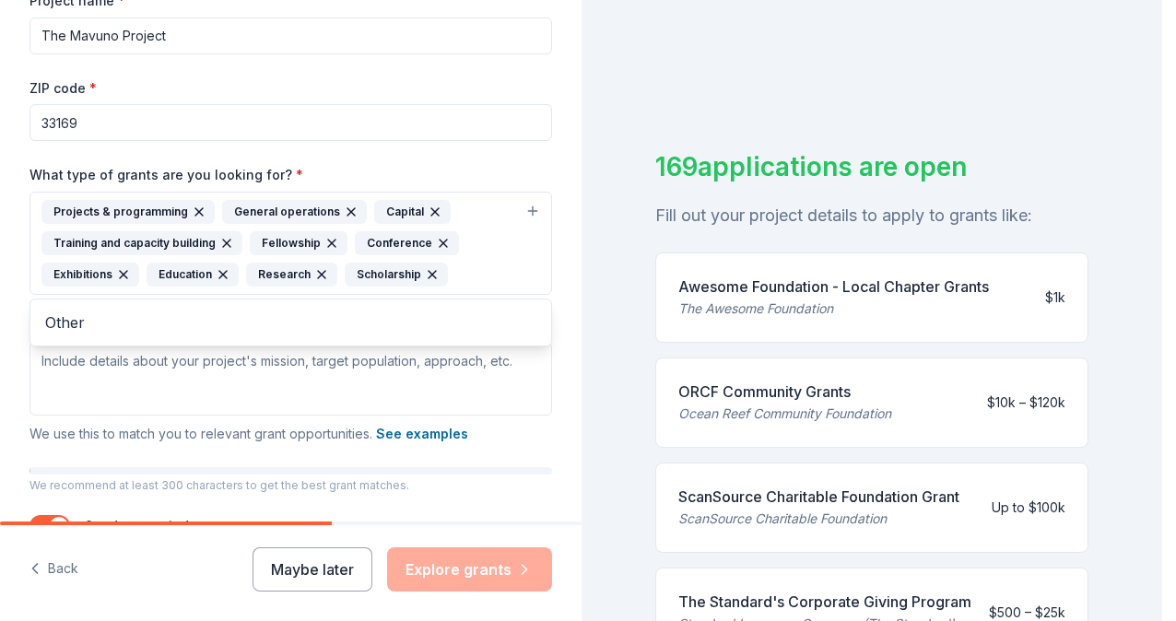
click at [600, 323] on div "Tell us about your project. We'll find grants you can apply for. Project name *…" at bounding box center [581, 310] width 1162 height 621
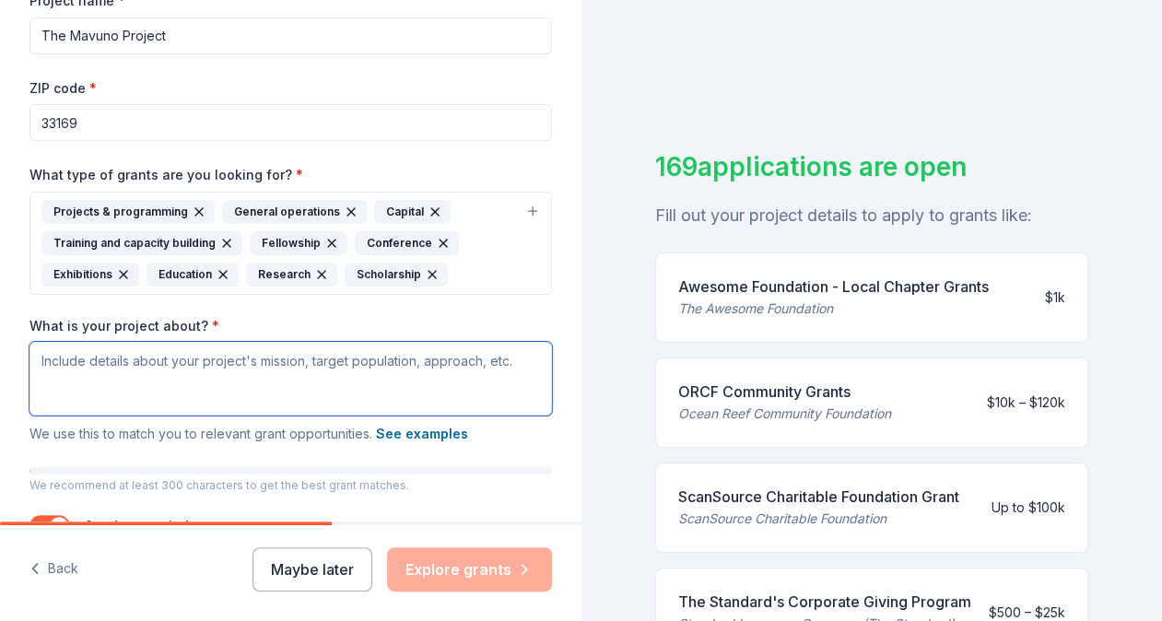
click at [220, 361] on textarea "What is your project about? *" at bounding box center [290, 379] width 522 height 74
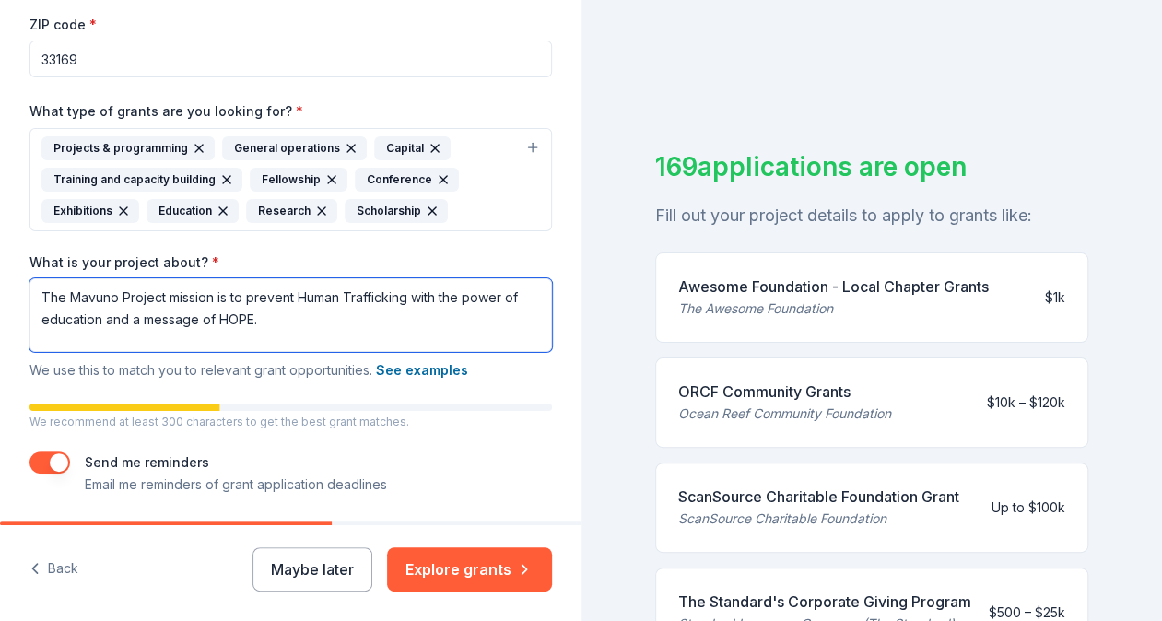
scroll to position [390, 0]
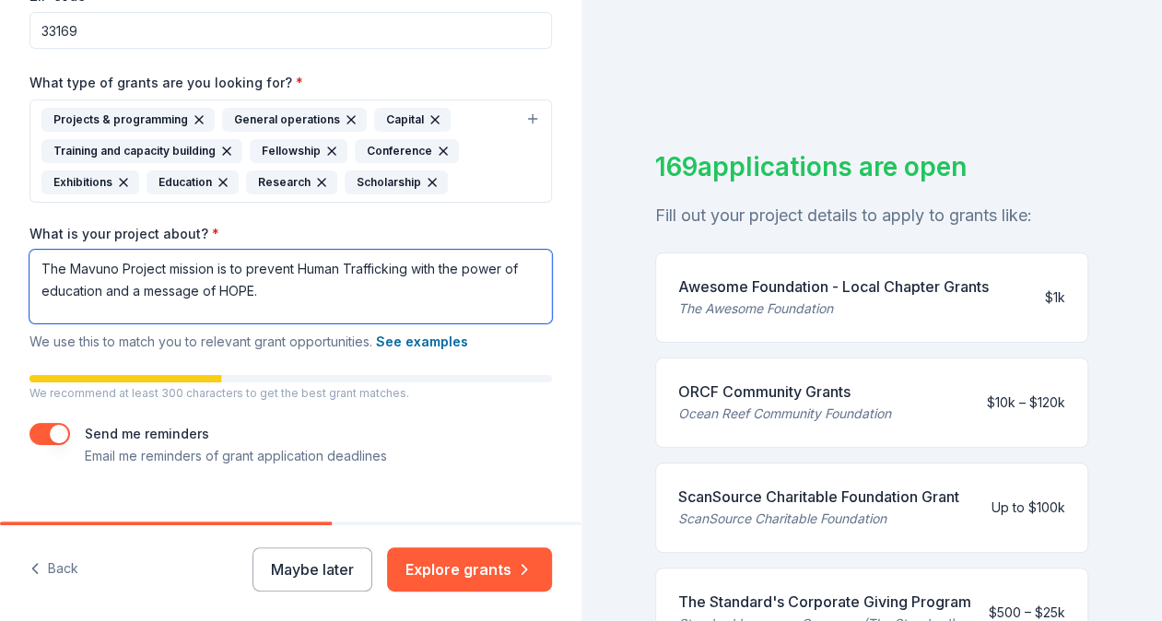
click at [250, 264] on textarea "The Mavuno Project mission is to prevent Human Trafficking with the power of ed…" at bounding box center [290, 287] width 522 height 74
click at [262, 295] on textarea "The Mavuno Project mission is to "Prevent Human Trafficking with the power of e…" at bounding box center [290, 287] width 522 height 74
click at [241, 267] on textarea "The Mavuno Project mission is to "Prevent Human Trafficking with the power of e…" at bounding box center [290, 287] width 522 height 74
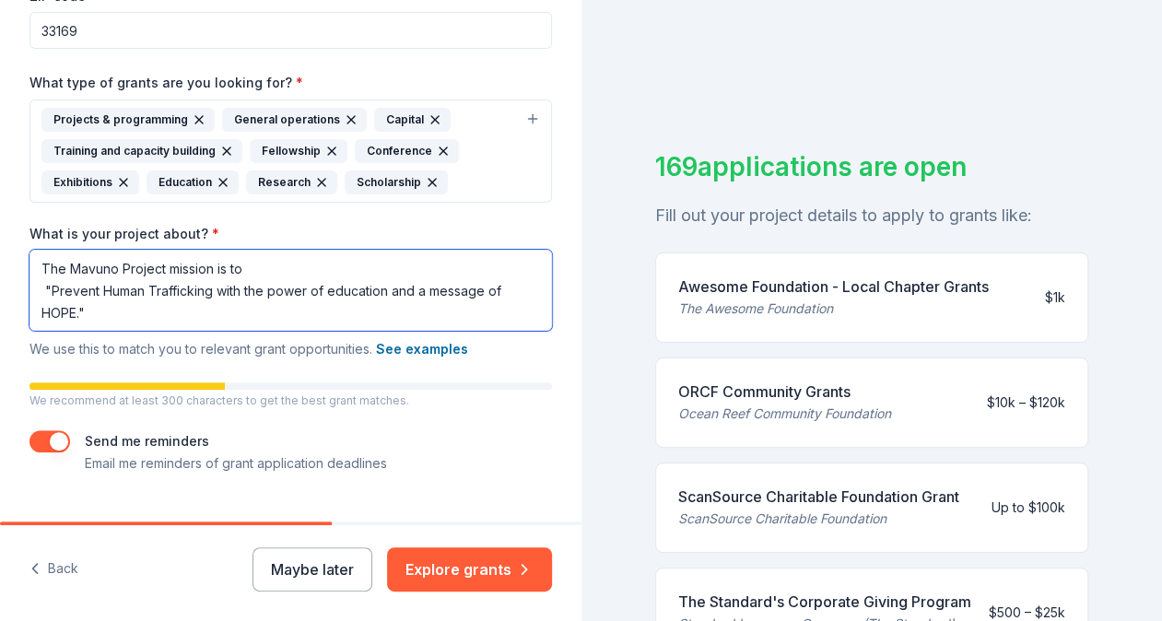
click at [173, 321] on textarea "The Mavuno Project mission is to "Prevent Human Trafficking with the power of e…" at bounding box center [290, 290] width 522 height 81
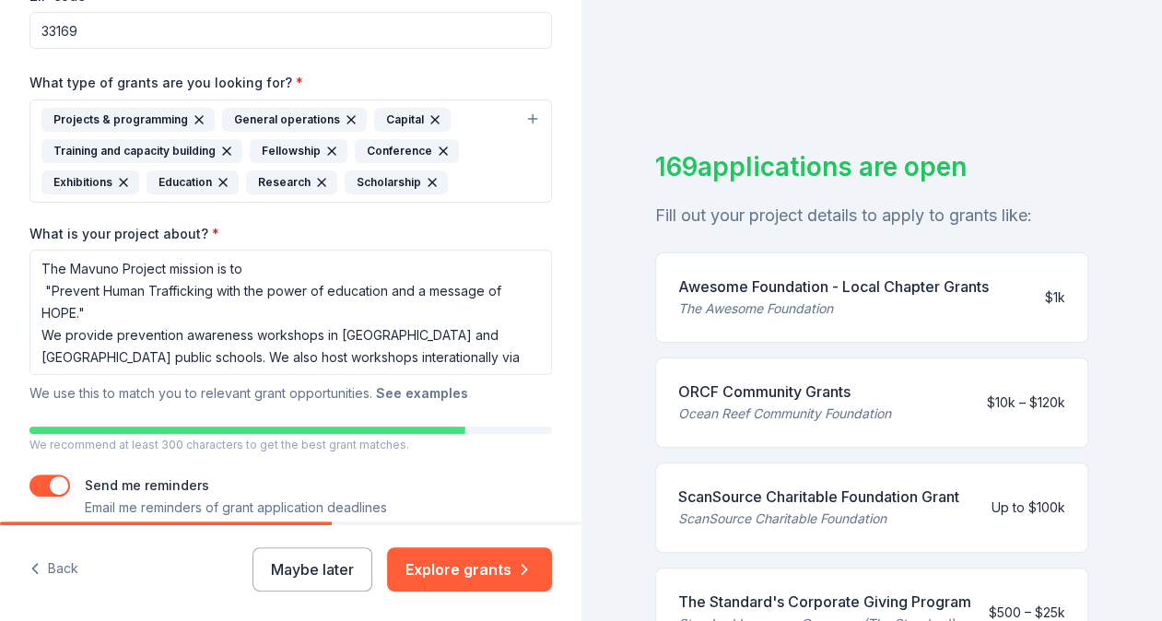
drag, startPoint x: 367, startPoint y: 359, endPoint x: 400, endPoint y: 380, distance: 38.9
click at [400, 382] on button "See examples" at bounding box center [422, 393] width 92 height 22
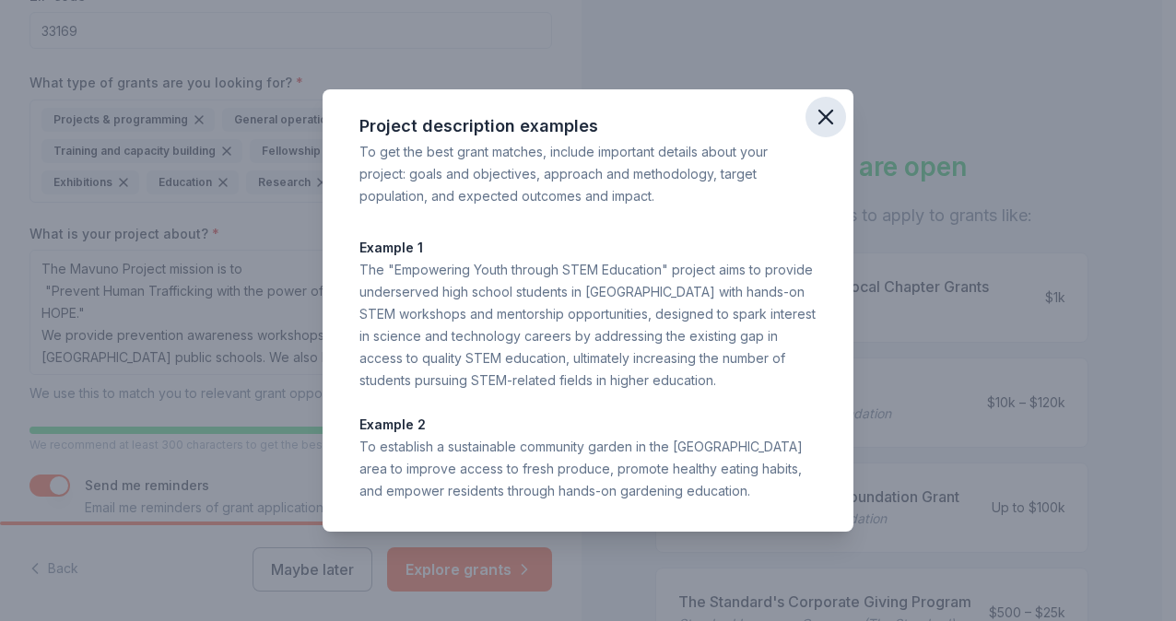
click at [826, 114] on icon "button" at bounding box center [826, 117] width 26 height 26
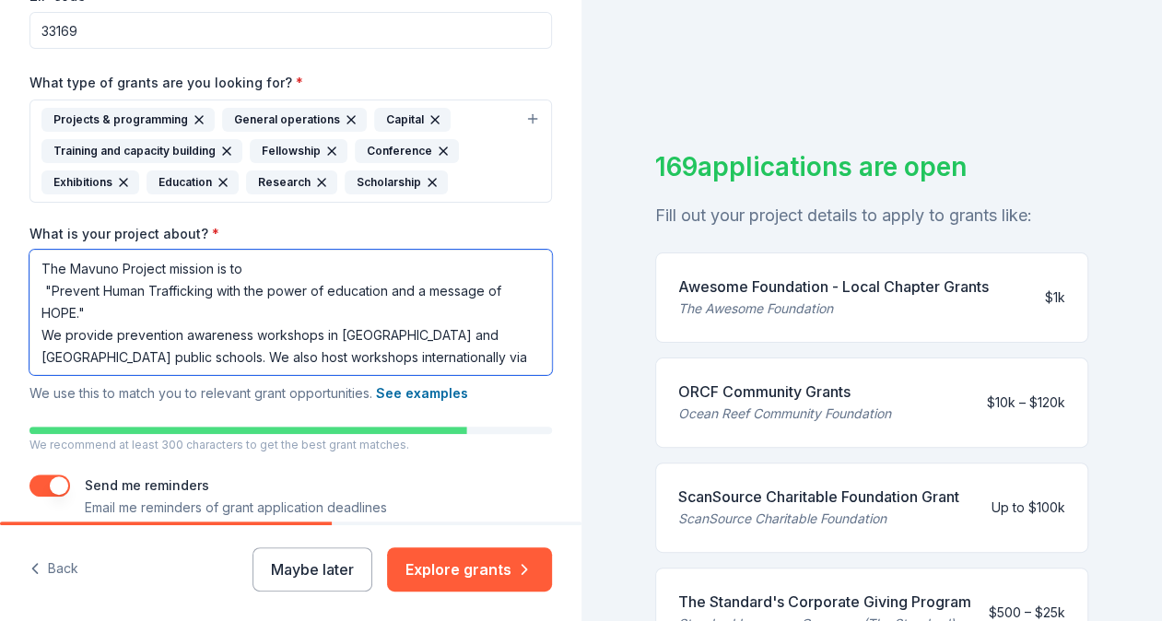
click at [481, 352] on textarea "The Mavuno Project mission is to "Prevent Human Trafficking with the power of e…" at bounding box center [290, 312] width 522 height 125
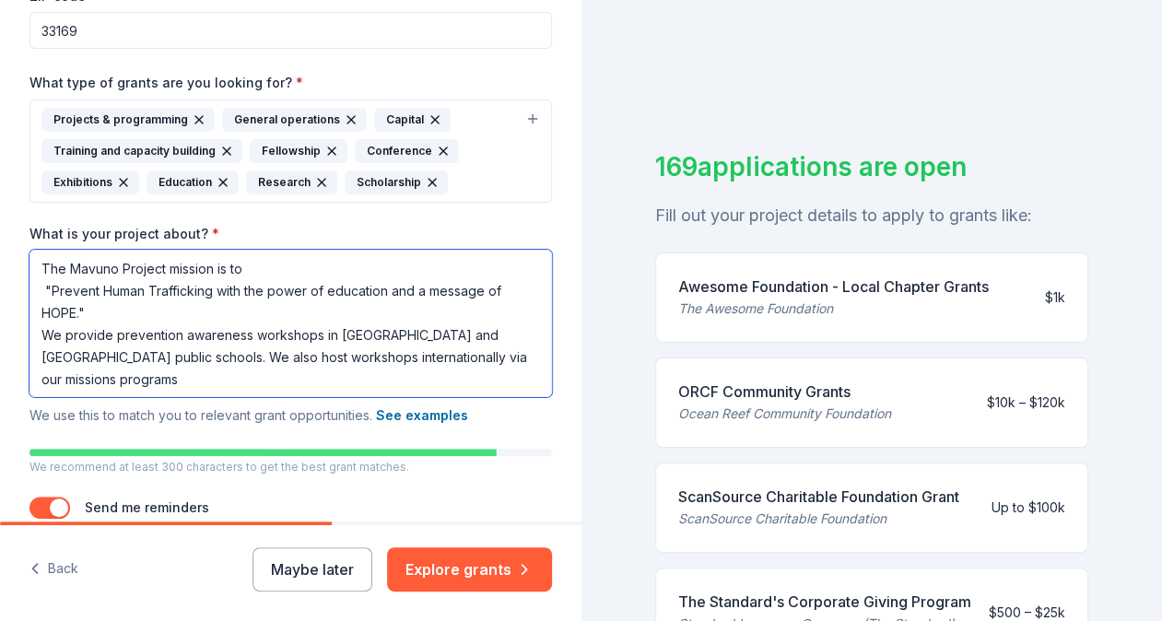
drag, startPoint x: 189, startPoint y: 351, endPoint x: 339, endPoint y: 372, distance: 151.7
click at [339, 372] on textarea "The Mavuno Project mission is to "Prevent Human Trafficking with the power of e…" at bounding box center [290, 323] width 522 height 147
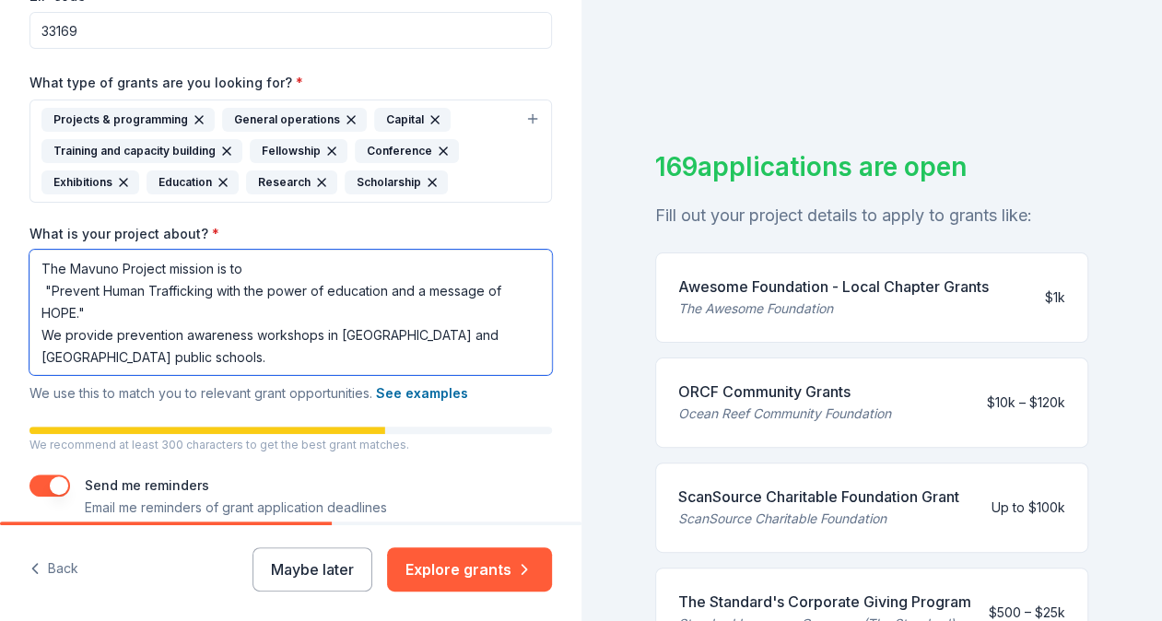
drag, startPoint x: 199, startPoint y: 348, endPoint x: 87, endPoint y: 358, distance: 112.8
click at [87, 358] on textarea "The Mavuno Project mission is to "Prevent Human Trafficking with the power of e…" at bounding box center [290, 312] width 522 height 125
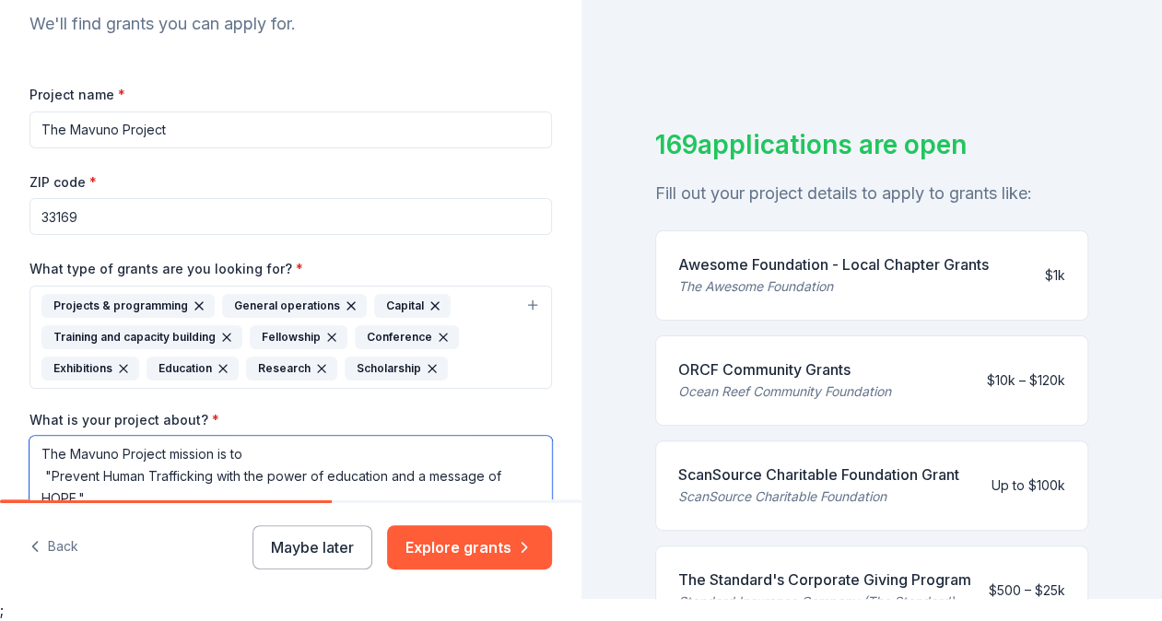
scroll to position [472, 0]
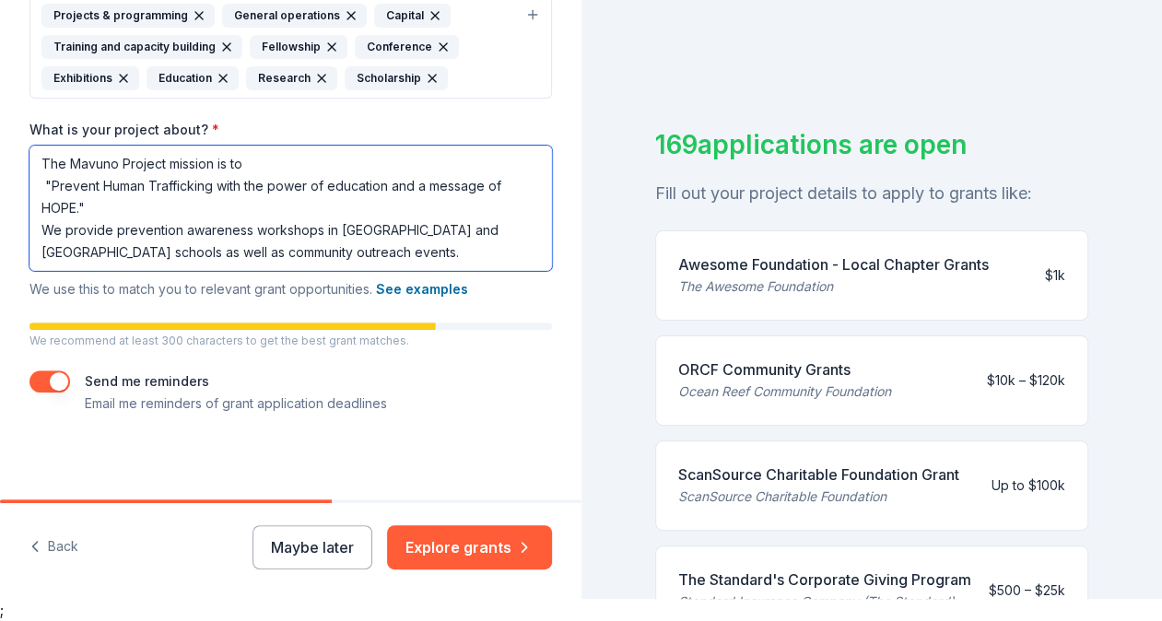
type textarea "The Mavuno Project mission is to "Prevent Human Trafficking with the power of e…"
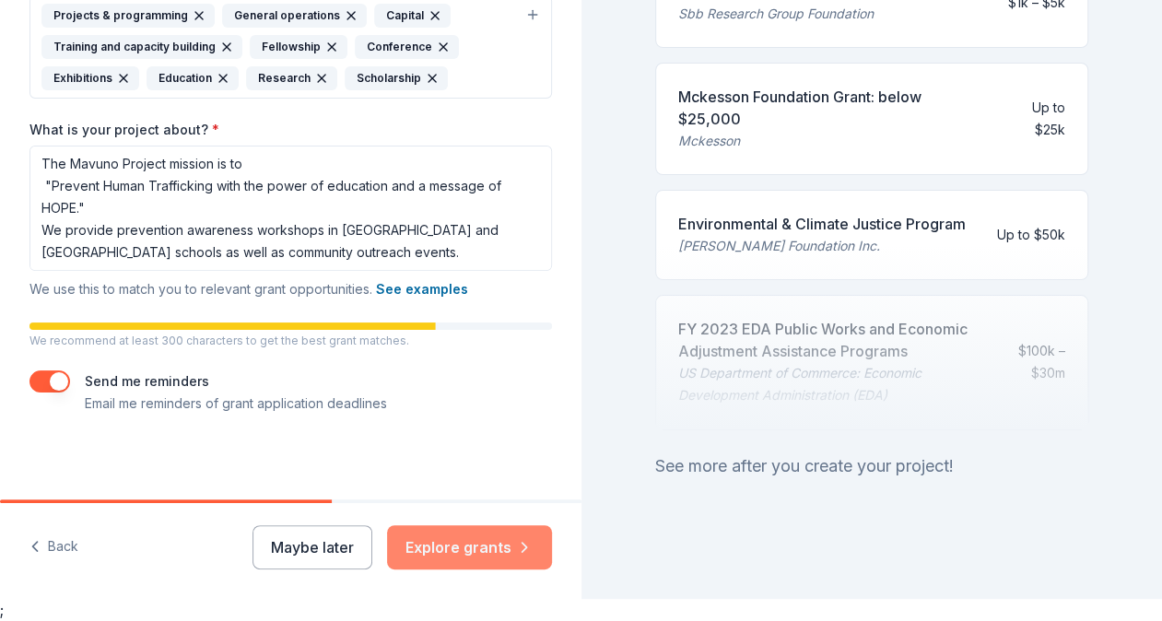
click at [468, 546] on button "Explore grants" at bounding box center [469, 547] width 165 height 44
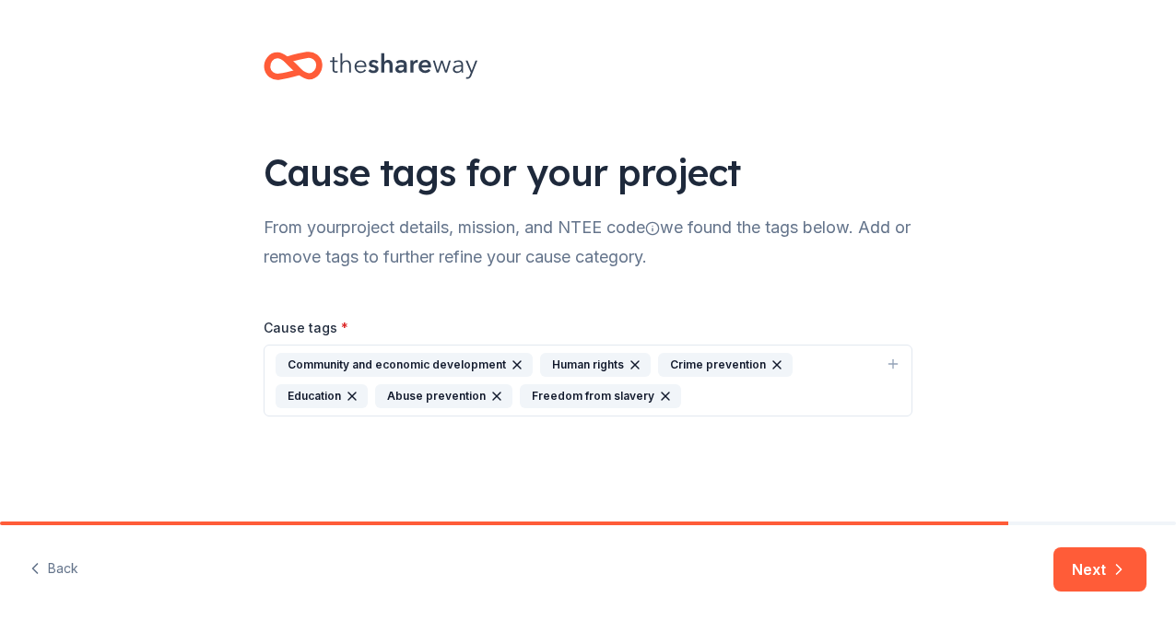
click at [946, 308] on div "Cause tags for your project From your project details, mission, and NTEE code w…" at bounding box center [588, 252] width 1176 height 505
drag, startPoint x: 991, startPoint y: 523, endPoint x: 1175, endPoint y: 518, distance: 183.4
click at [1175, 518] on div "Cause tags for your project From your project details, mission, and NTEE code w…" at bounding box center [588, 310] width 1176 height 621
click at [1070, 579] on button "Next" at bounding box center [1099, 569] width 93 height 44
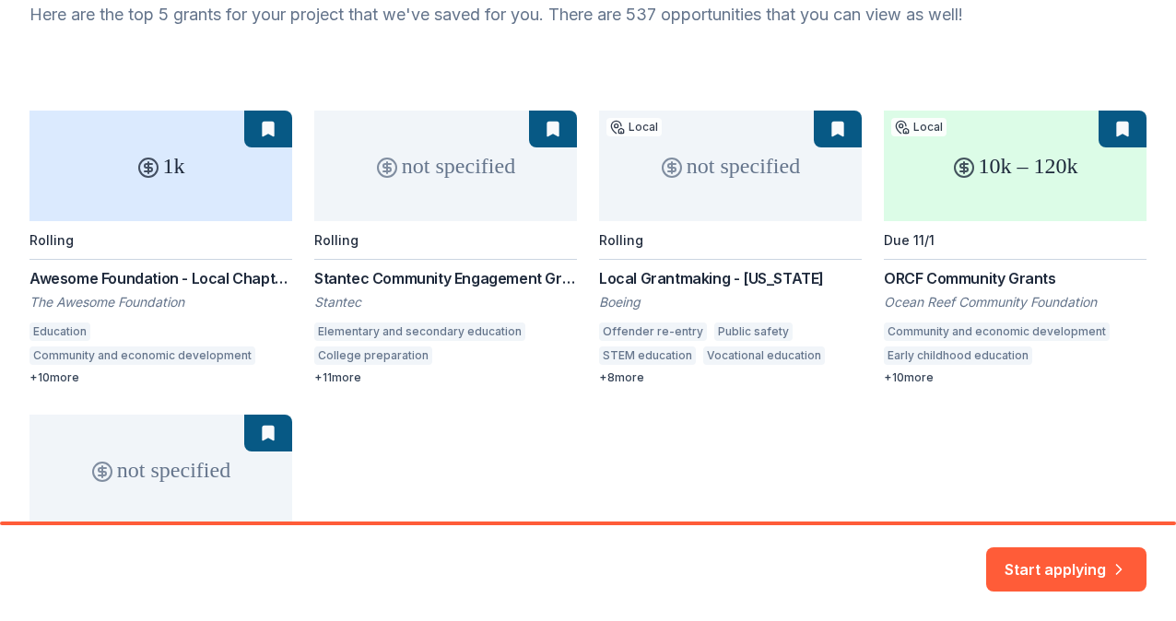
scroll to position [184, 0]
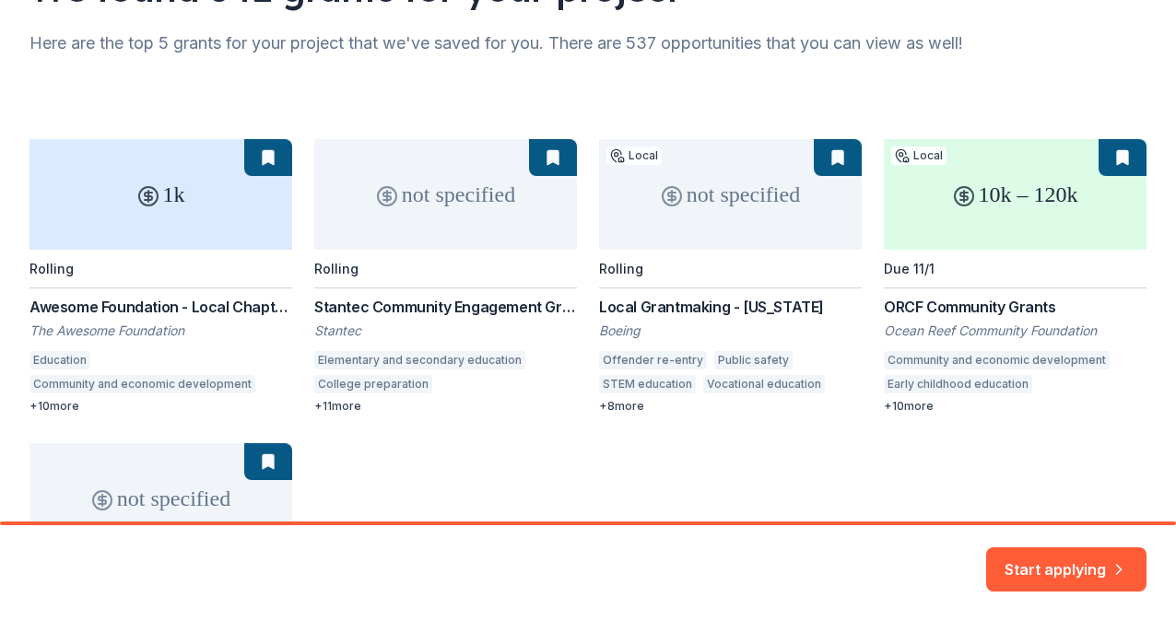
click at [60, 411] on div "1k Rolling Awesome Foundation - Local Chapter Grants The Awesome Foundation Edu…" at bounding box center [587, 428] width 1117 height 579
click at [144, 215] on div "1k Rolling Awesome Foundation - Local Chapter Grants The Awesome Foundation Edu…" at bounding box center [587, 428] width 1117 height 579
click at [256, 162] on div "1k Rolling Awesome Foundation - Local Chapter Grants The Awesome Foundation Edu…" at bounding box center [587, 428] width 1117 height 579
click at [88, 379] on div "1k Rolling Awesome Foundation - Local Chapter Grants The Awesome Foundation Edu…" at bounding box center [587, 428] width 1117 height 579
click at [453, 224] on div "1k Rolling Awesome Foundation - Local Chapter Grants The Awesome Foundation Edu…" at bounding box center [587, 428] width 1117 height 579
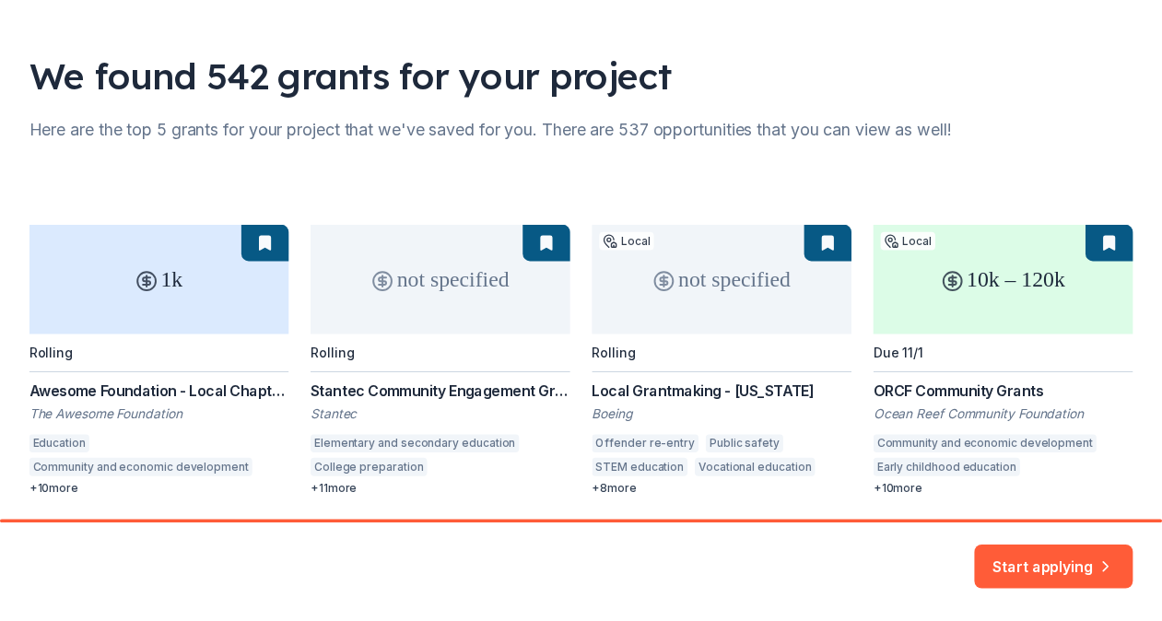
scroll to position [0, 0]
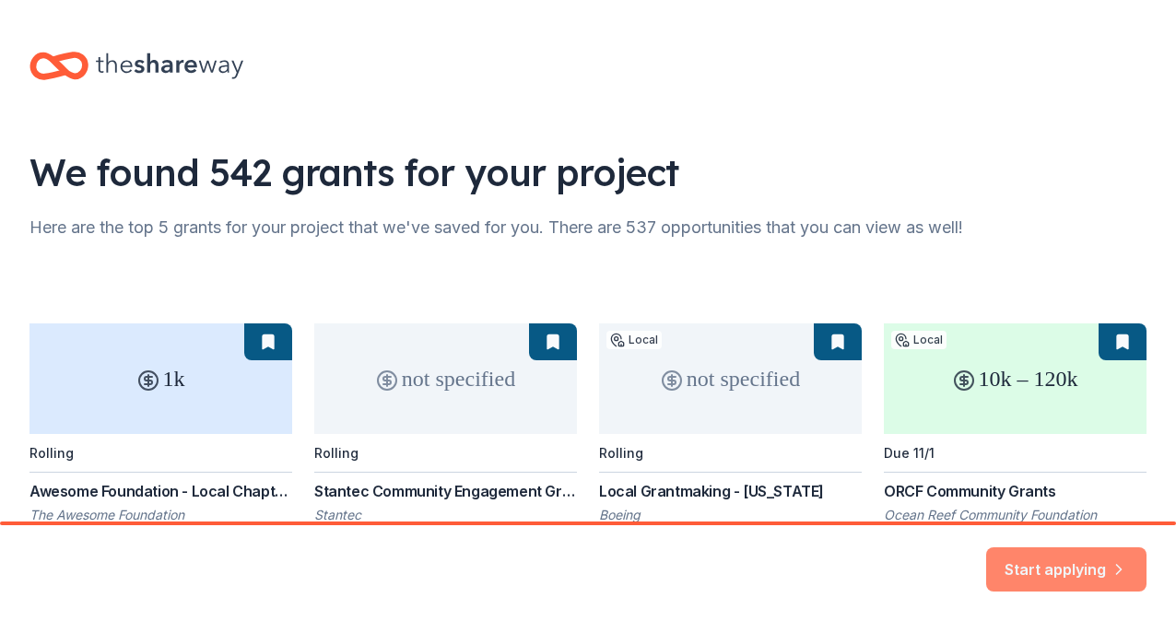
click at [1064, 564] on button "Start applying" at bounding box center [1066, 558] width 160 height 44
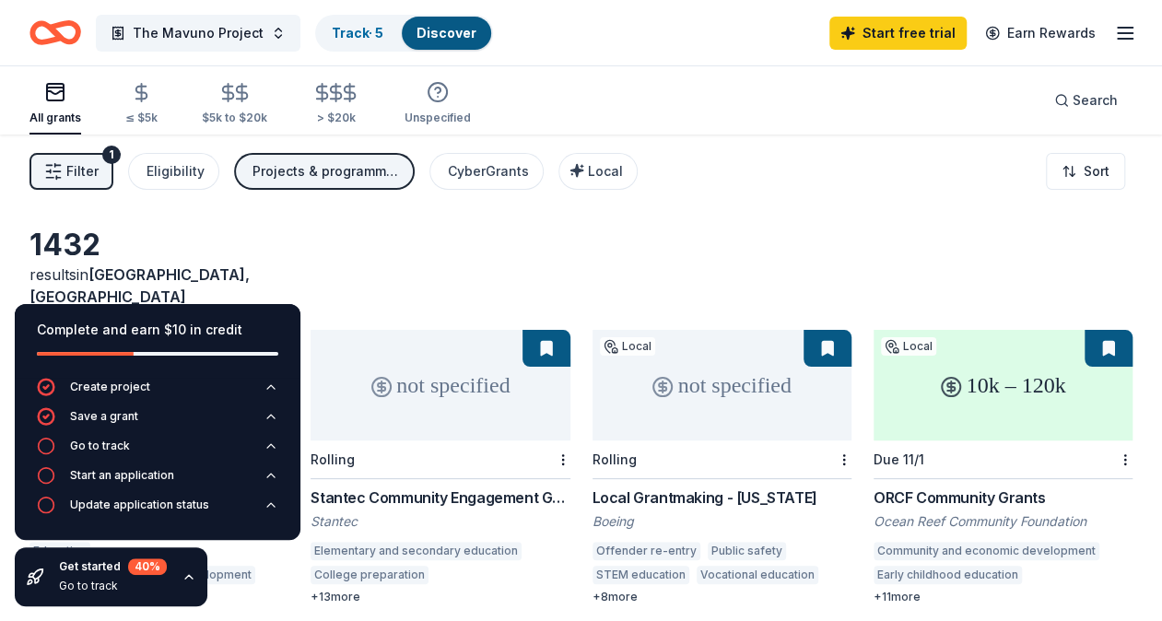
scroll to position [92, 0]
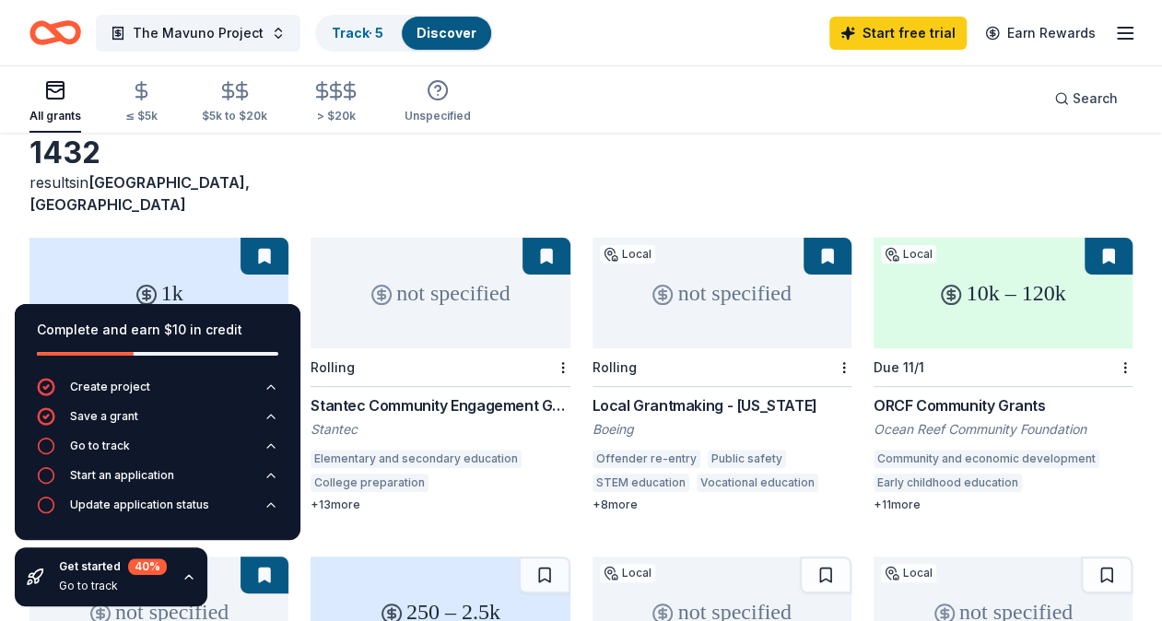
click at [346, 184] on div "1432 results in [GEOGRAPHIC_DATA], [GEOGRAPHIC_DATA]" at bounding box center [580, 175] width 1103 height 81
click at [365, 170] on div "1432 results in [GEOGRAPHIC_DATA], [GEOGRAPHIC_DATA]" at bounding box center [580, 175] width 1103 height 81
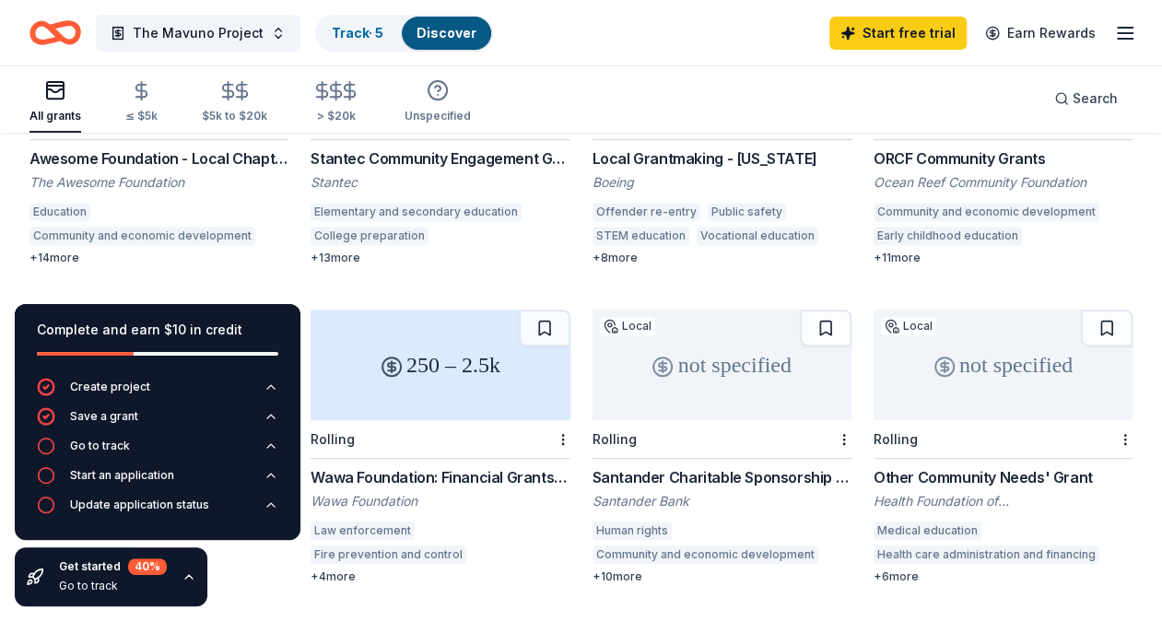
scroll to position [369, 0]
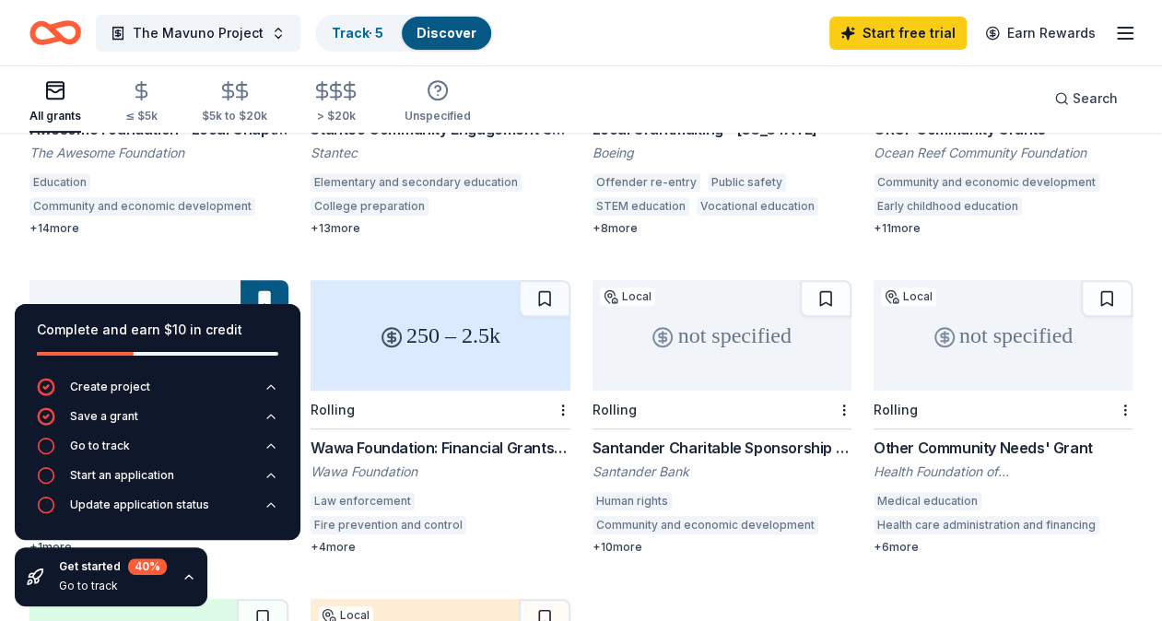
click at [302, 218] on div "1k Rolling Awesome Foundation - Local Chapter Grants The Awesome Foundation Edu…" at bounding box center [580, 417] width 1103 height 912
click at [269, 443] on icon "button" at bounding box center [271, 446] width 15 height 15
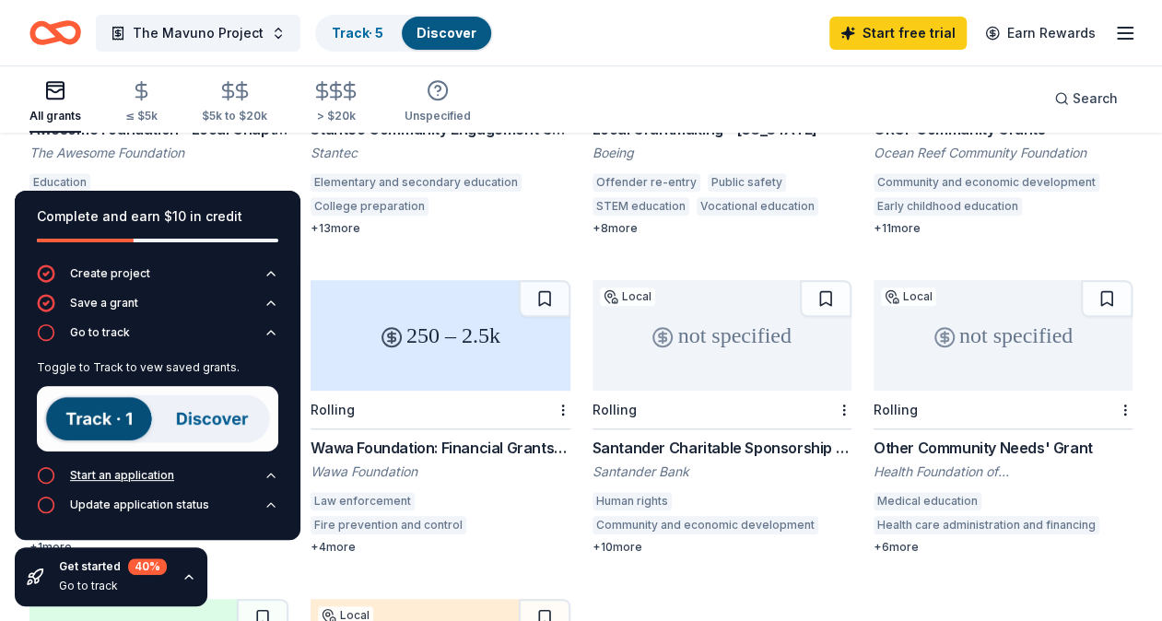
click at [276, 479] on icon "button" at bounding box center [271, 475] width 15 height 15
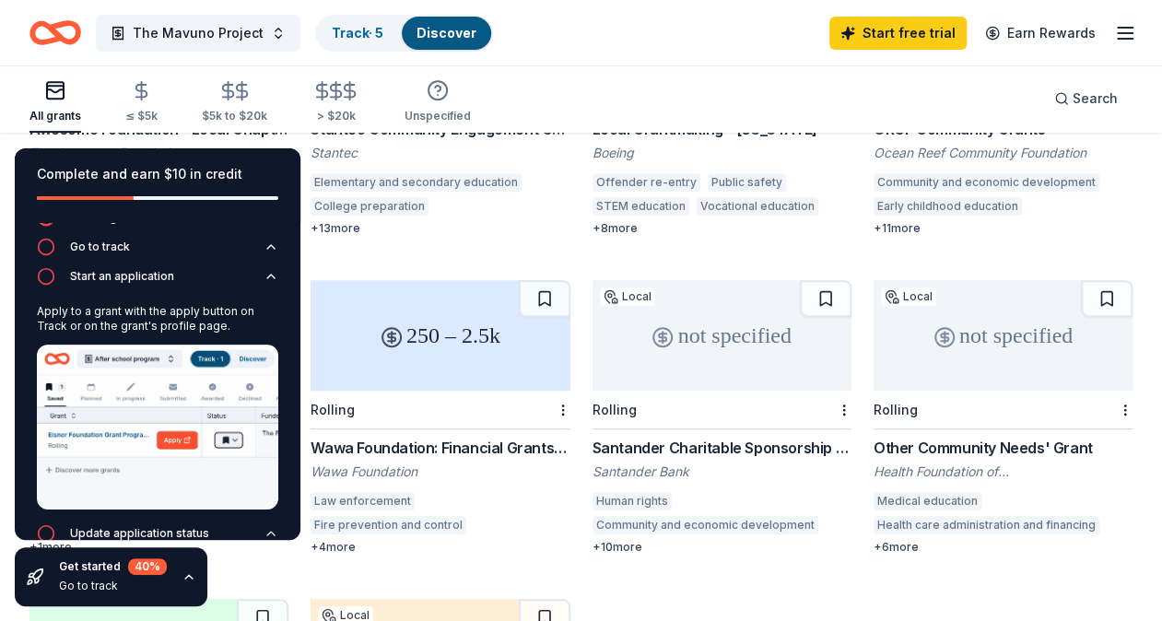
scroll to position [62, 0]
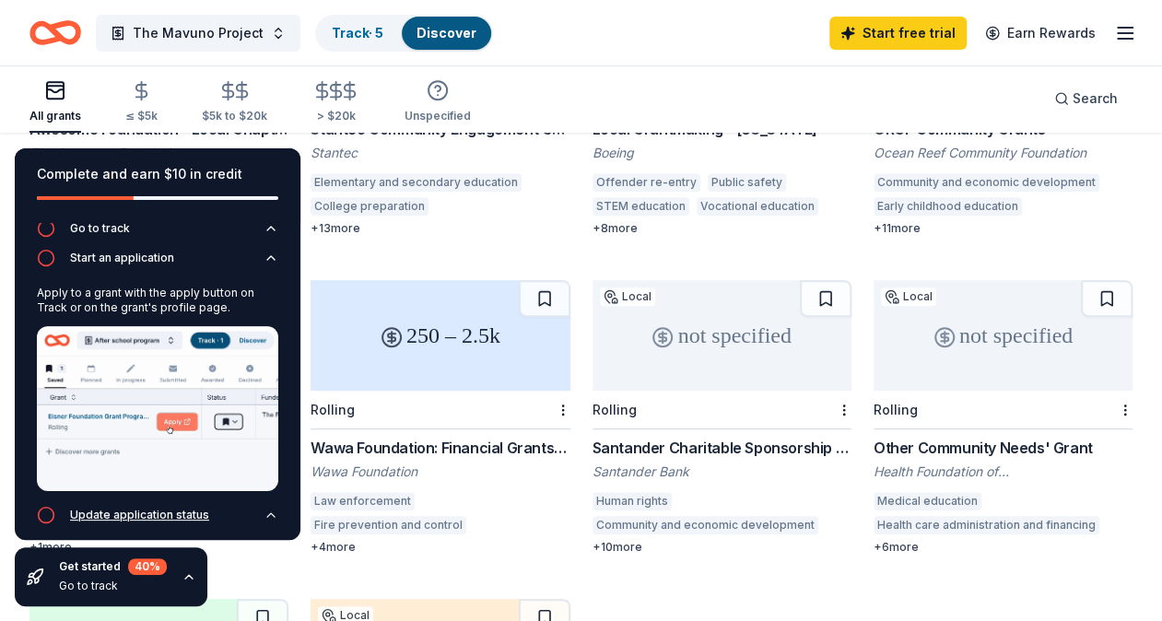
click at [264, 508] on icon "button" at bounding box center [271, 515] width 15 height 15
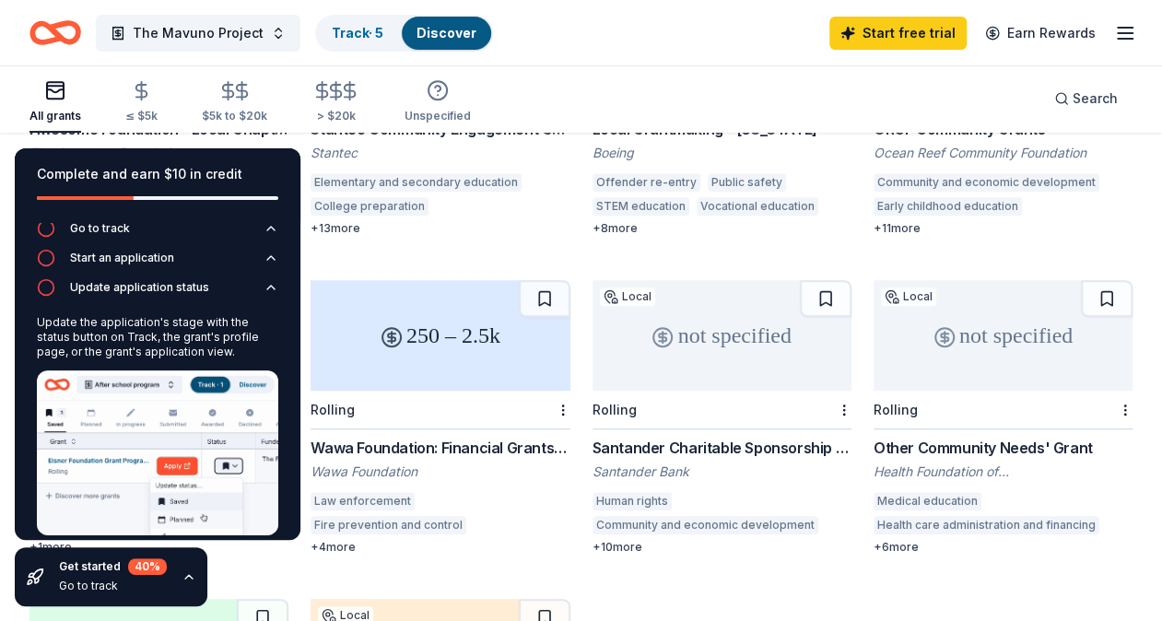
click at [275, 159] on div "Complete and earn $10 in credit" at bounding box center [158, 185] width 286 height 74
click at [410, 557] on div "1k Rolling Awesome Foundation - Local Chapter Grants The Awesome Foundation Edu…" at bounding box center [580, 417] width 1103 height 912
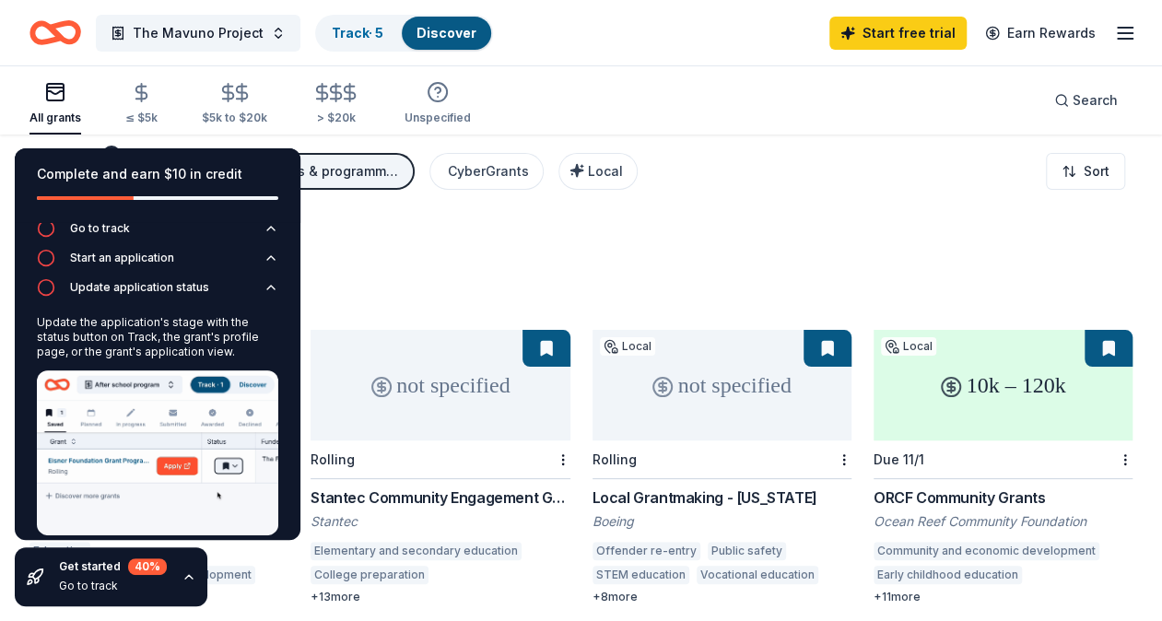
scroll to position [0, 0]
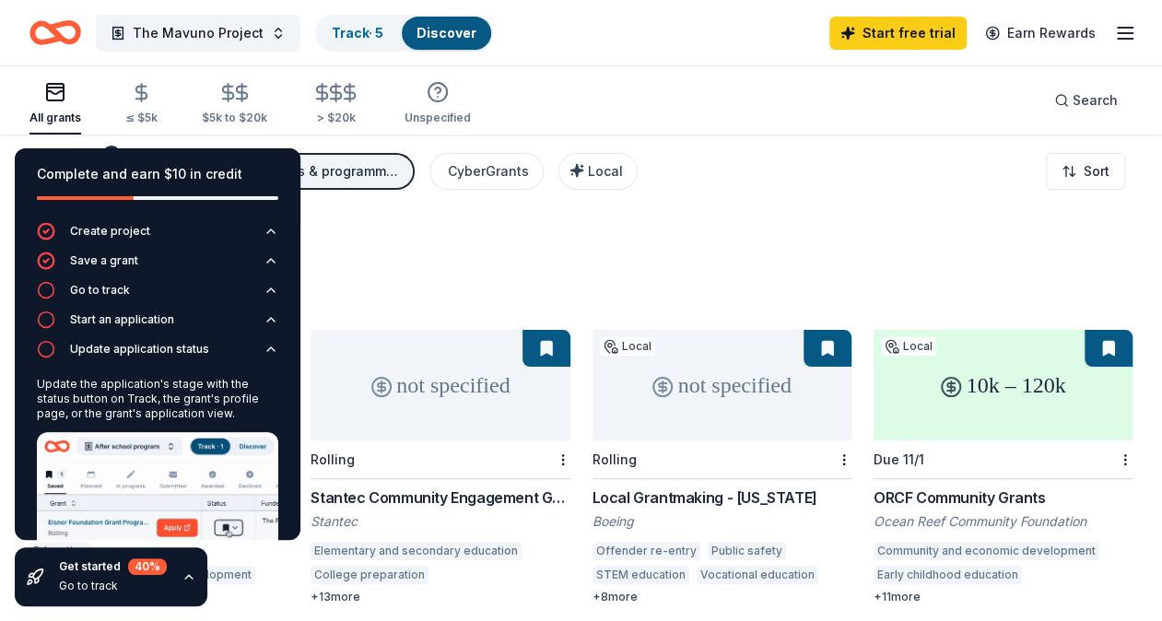
click at [114, 148] on div "Complete and earn $10 in credit" at bounding box center [158, 185] width 286 height 74
click at [581, 227] on div "1432 results in [GEOGRAPHIC_DATA], [GEOGRAPHIC_DATA]" at bounding box center [580, 267] width 1103 height 81
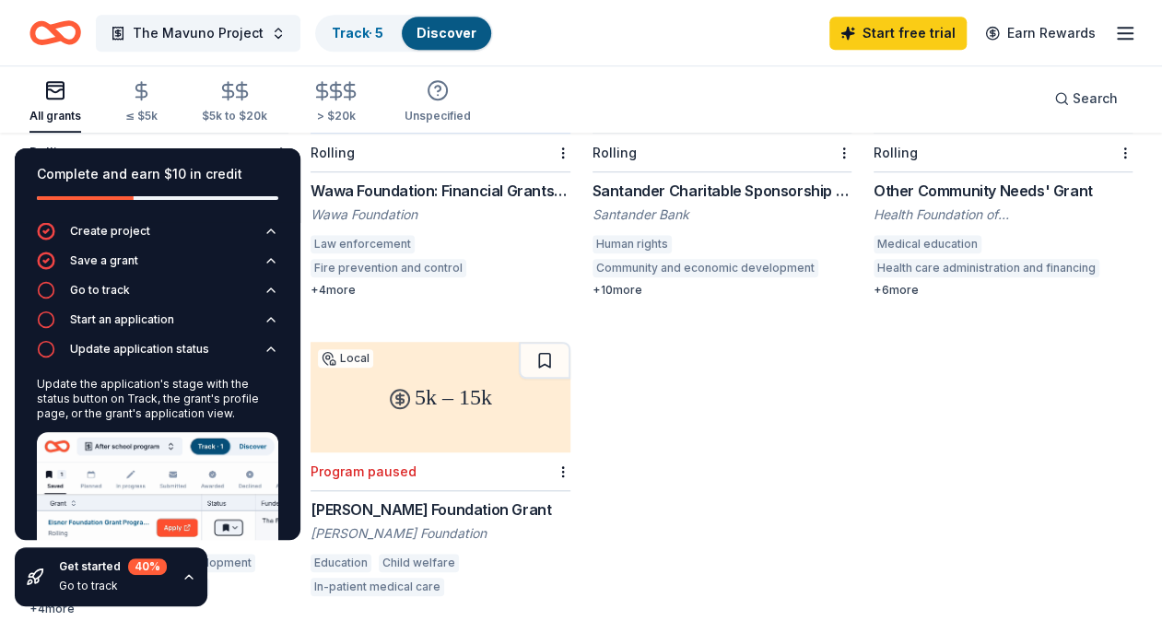
scroll to position [645, 0]
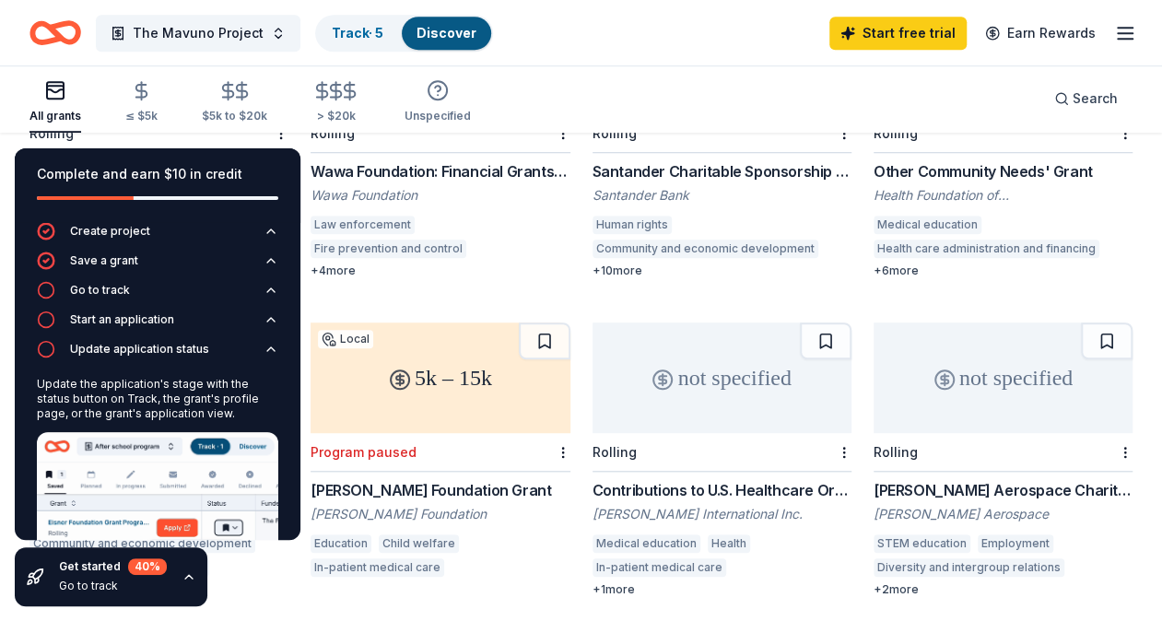
click at [188, 579] on icon "button" at bounding box center [188, 577] width 7 height 4
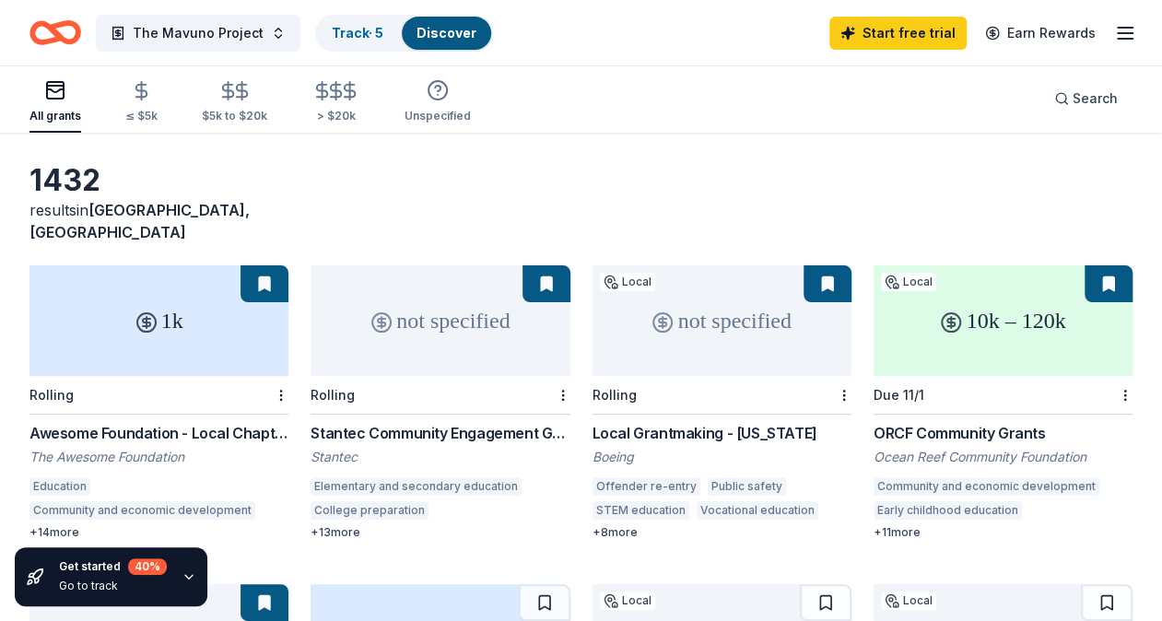
scroll to position [92, 0]
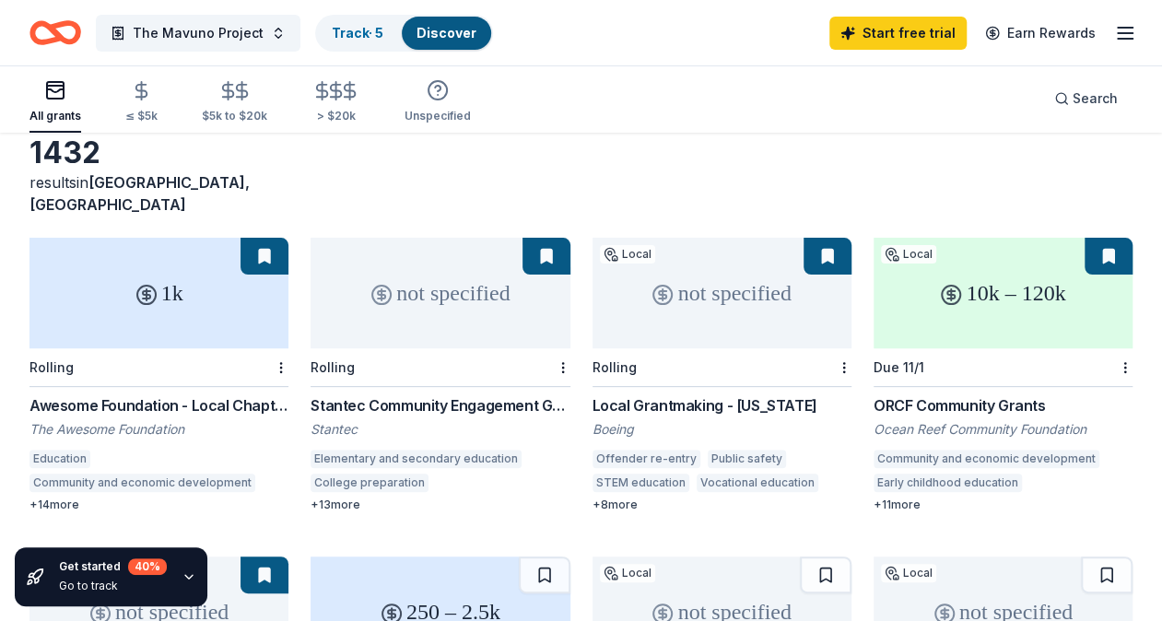
click at [199, 394] on div "Awesome Foundation - Local Chapter Grants" at bounding box center [158, 405] width 259 height 22
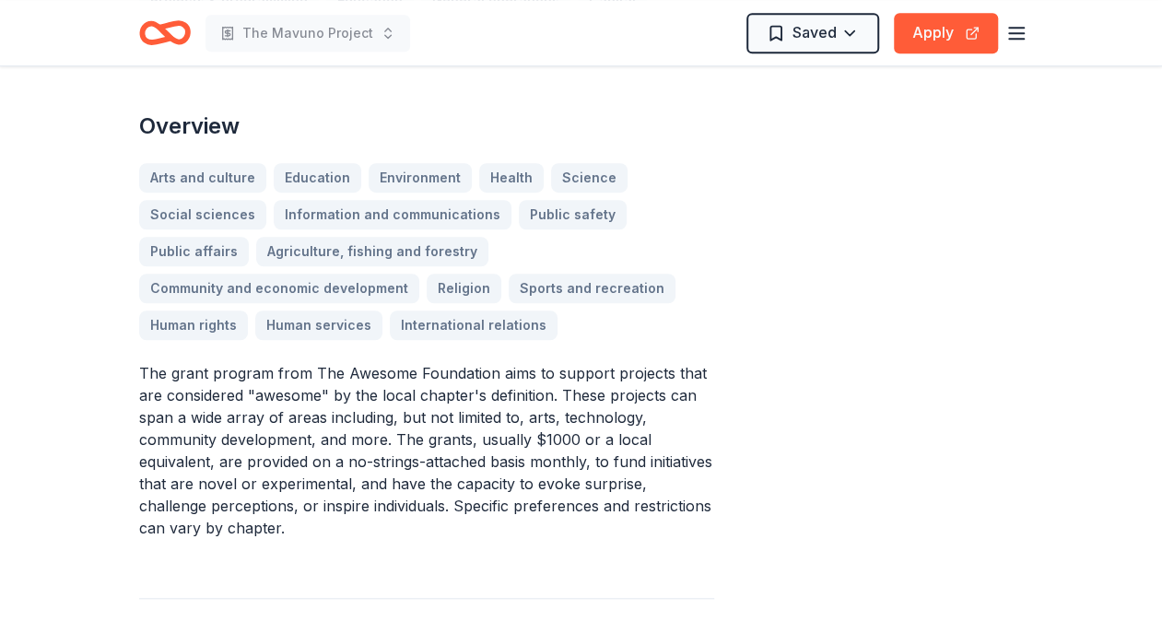
scroll to position [553, 0]
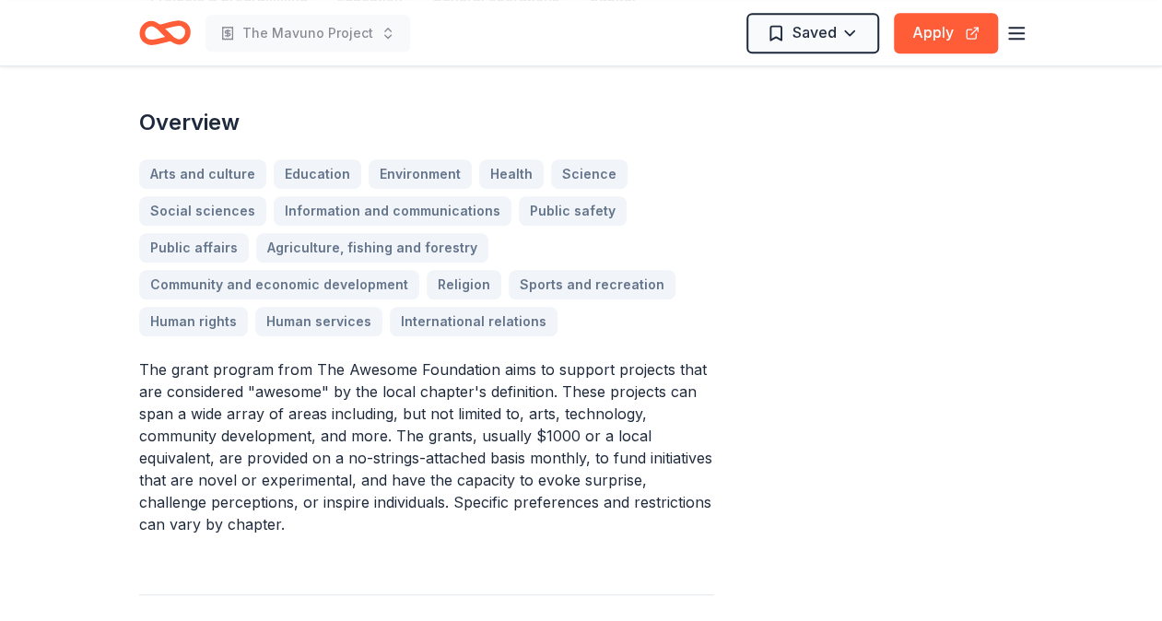
click at [948, 387] on div "Share 1k Apply Saved Application deadline Rolling Report a mistake" at bounding box center [913, 511] width 221 height 1922
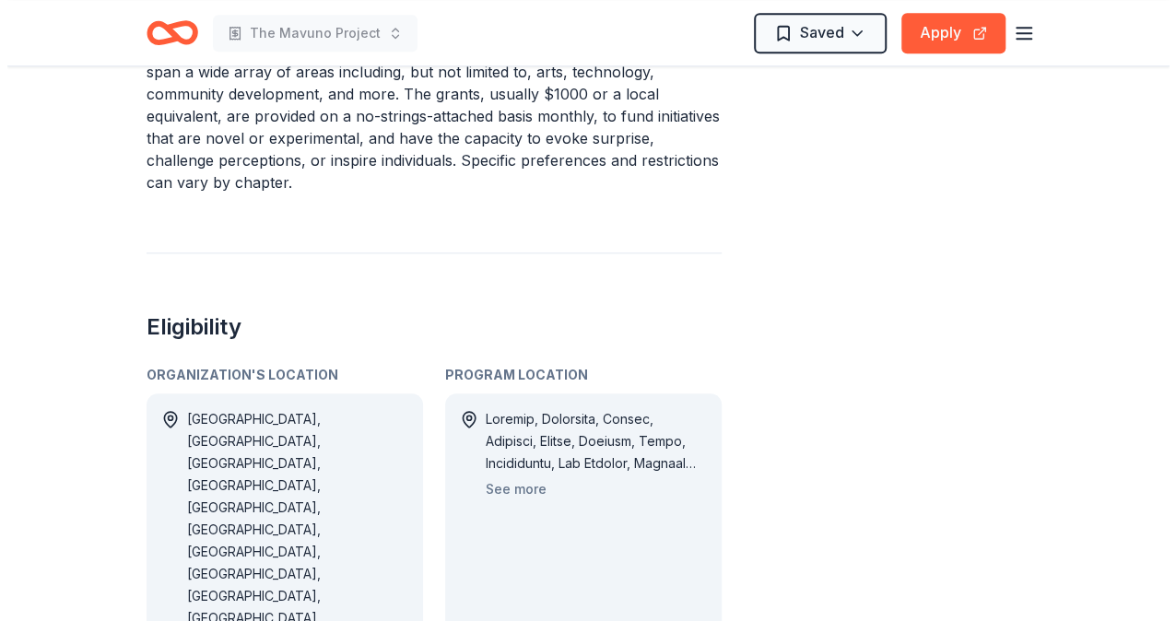
scroll to position [1106, 0]
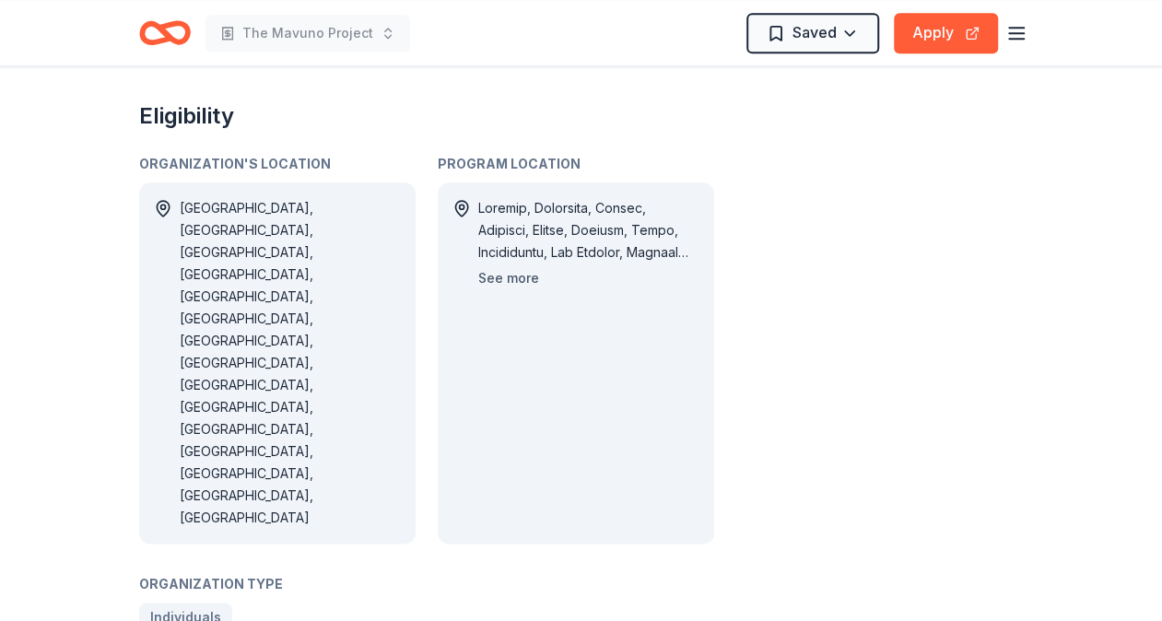
click at [513, 276] on button "See more" at bounding box center [508, 278] width 61 height 22
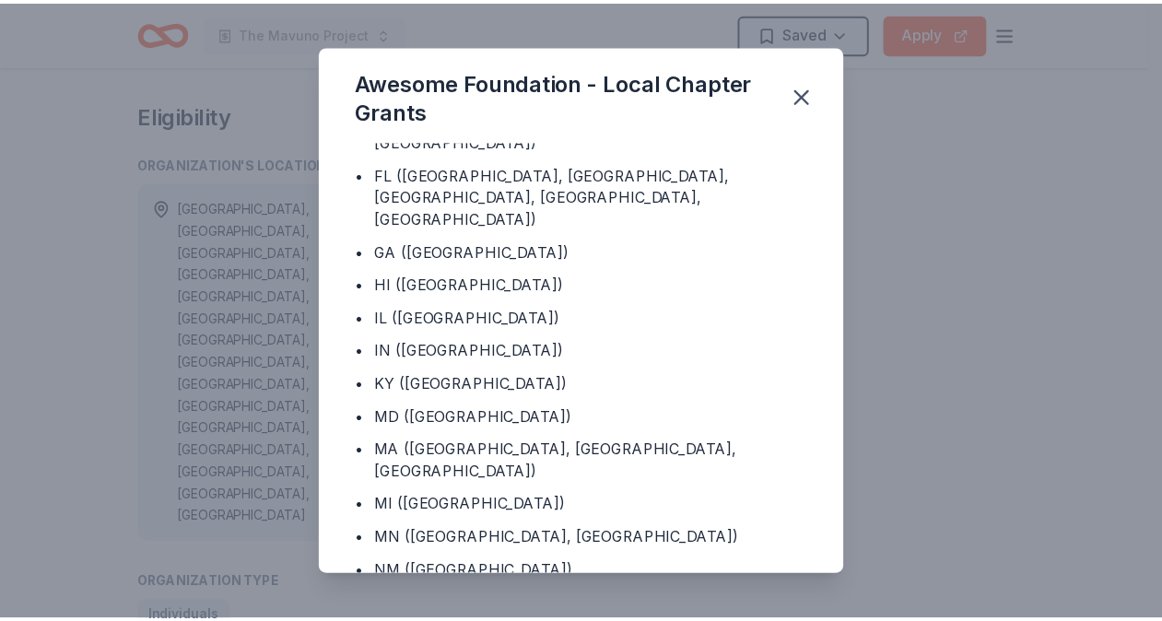
scroll to position [553, 0]
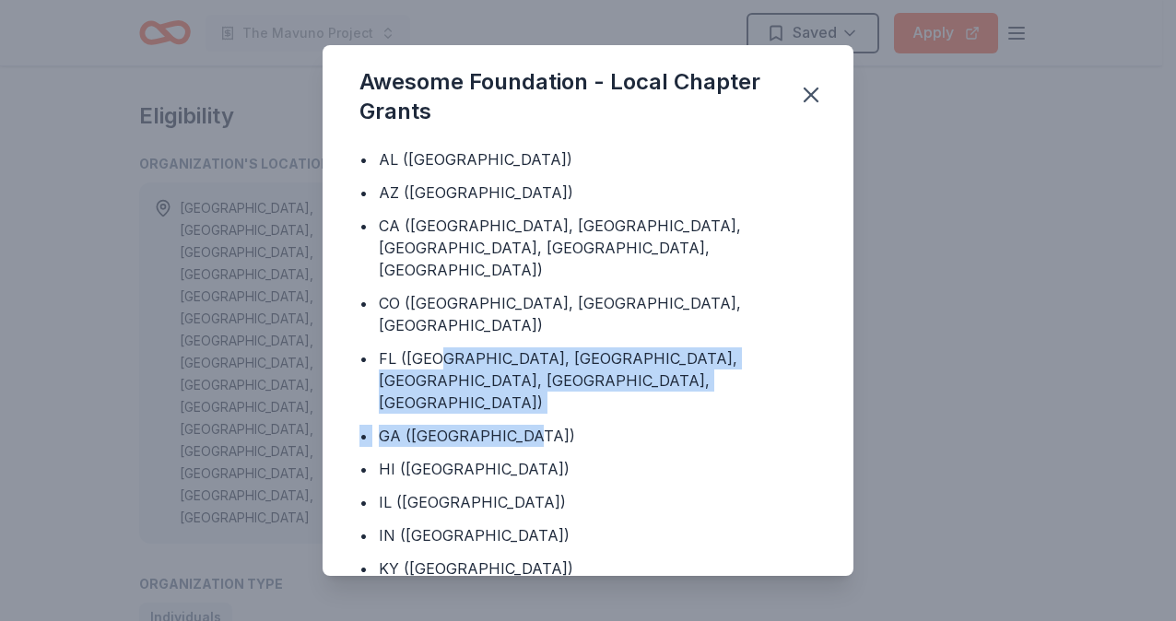
drag, startPoint x: 433, startPoint y: 313, endPoint x: 742, endPoint y: 354, distance: 311.3
click at [742, 354] on div "• Armenia • Australia • Brazil • Bulgaria • Canada • Germany • Italy • Netherla…" at bounding box center [587, 613] width 457 height 1990
drag, startPoint x: 742, startPoint y: 354, endPoint x: 811, endPoint y: 94, distance: 268.9
click at [811, 94] on icon "button" at bounding box center [810, 94] width 13 height 13
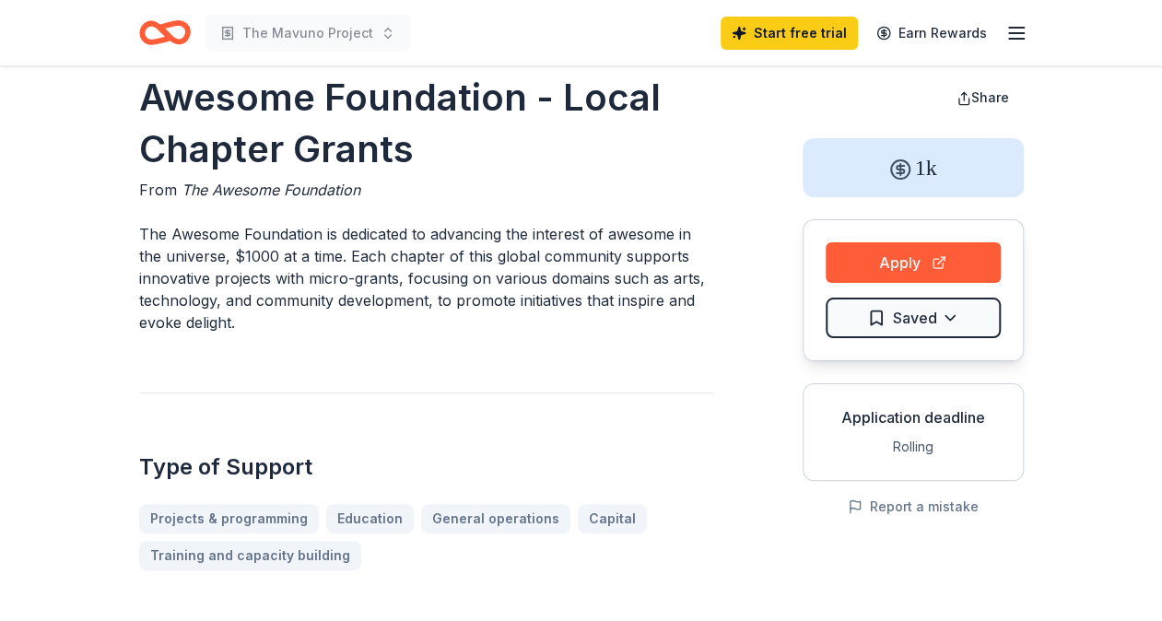
scroll to position [0, 0]
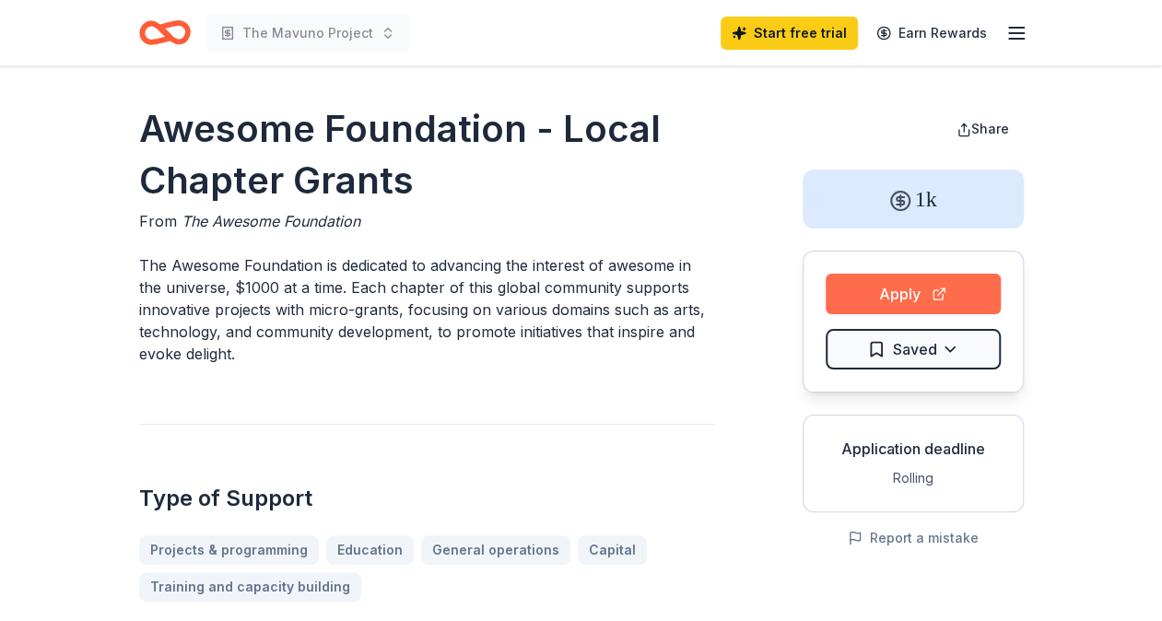
click at [921, 284] on button "Apply" at bounding box center [913, 294] width 175 height 41
